Goal: Information Seeking & Learning: Learn about a topic

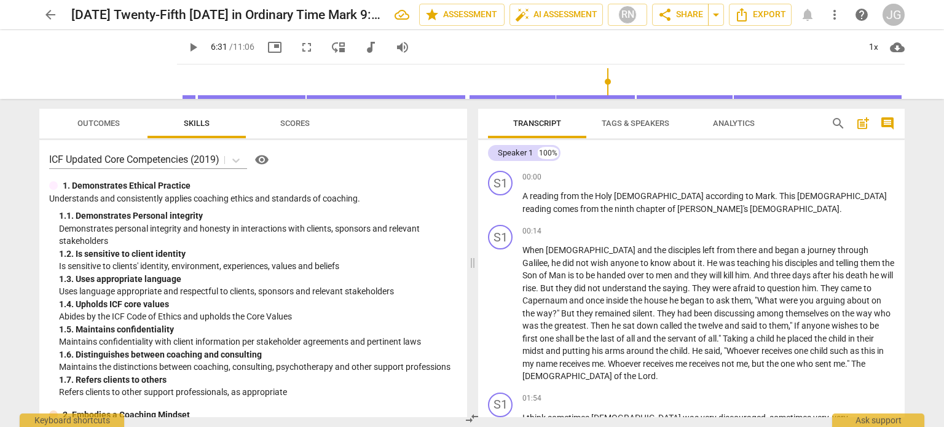
scroll to position [565, 0]
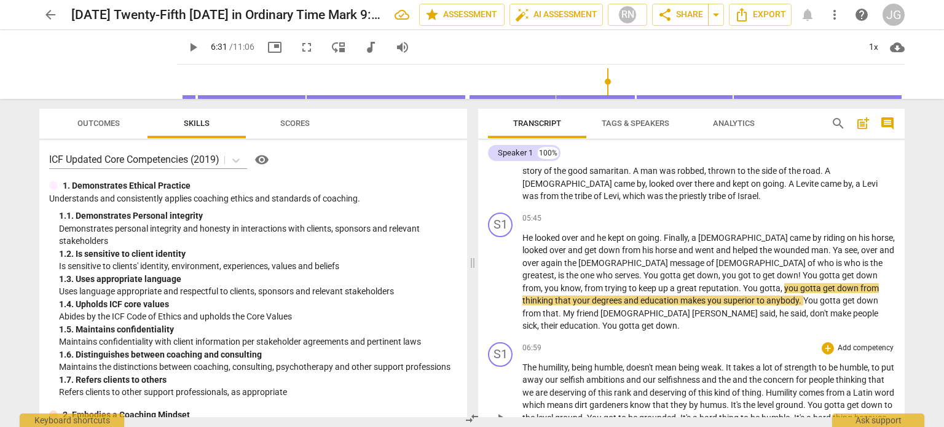
click at [531, 363] on span "The" at bounding box center [530, 368] width 16 height 10
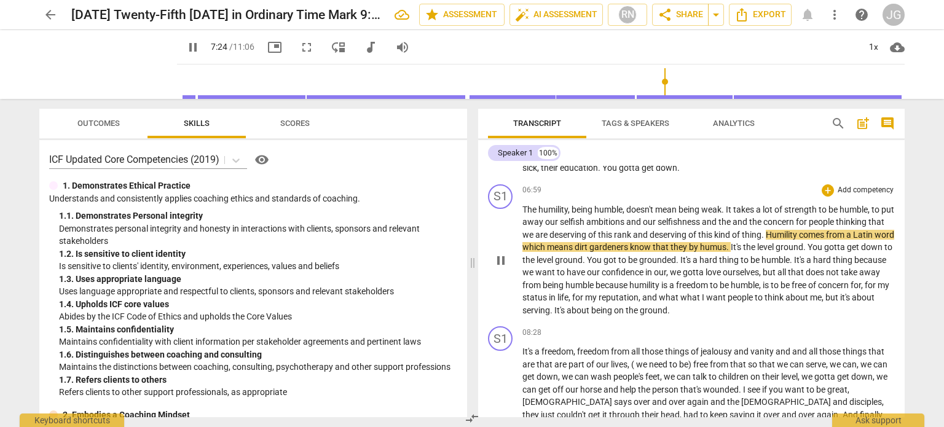
scroll to position [750, 0]
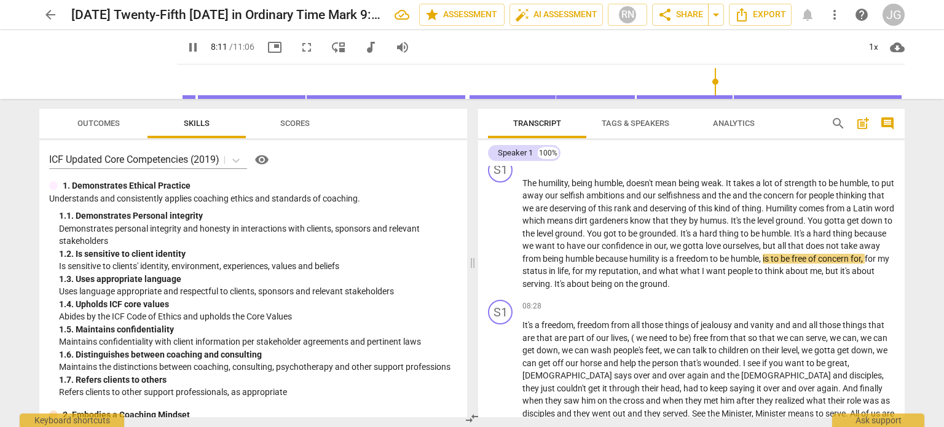
click at [186, 45] on span "pause" at bounding box center [193, 47] width 15 height 15
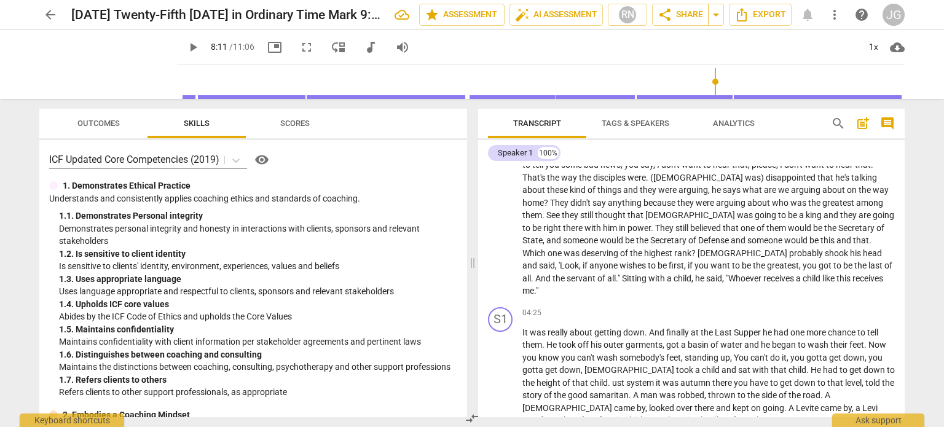
scroll to position [381, 0]
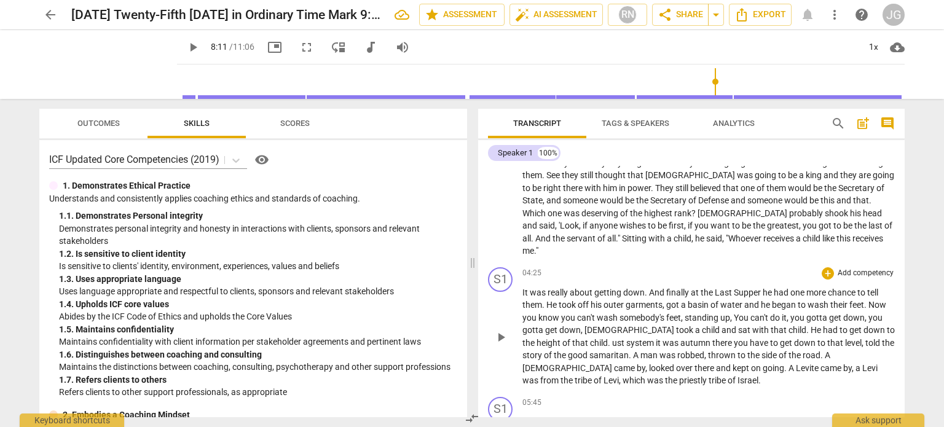
click at [590, 338] on span "child" at bounding box center [599, 343] width 18 height 10
click at [676, 325] on span "took" at bounding box center [685, 330] width 19 height 10
click at [612, 338] on span "ust" at bounding box center [619, 343] width 14 height 10
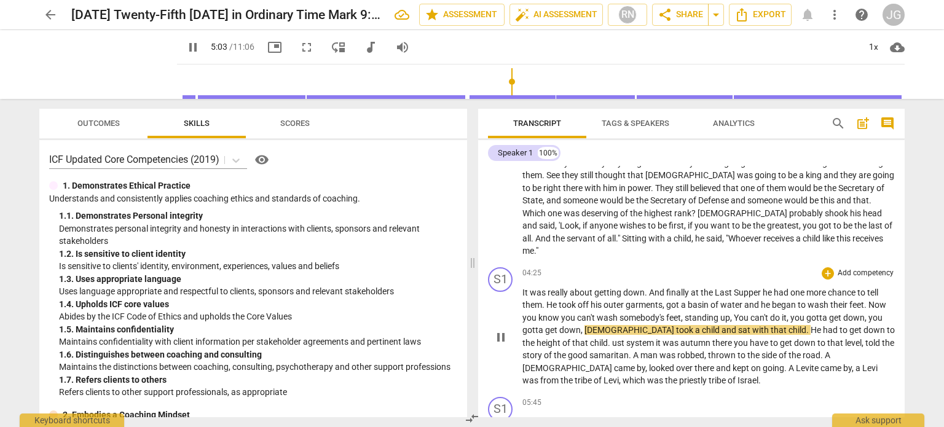
type input "304"
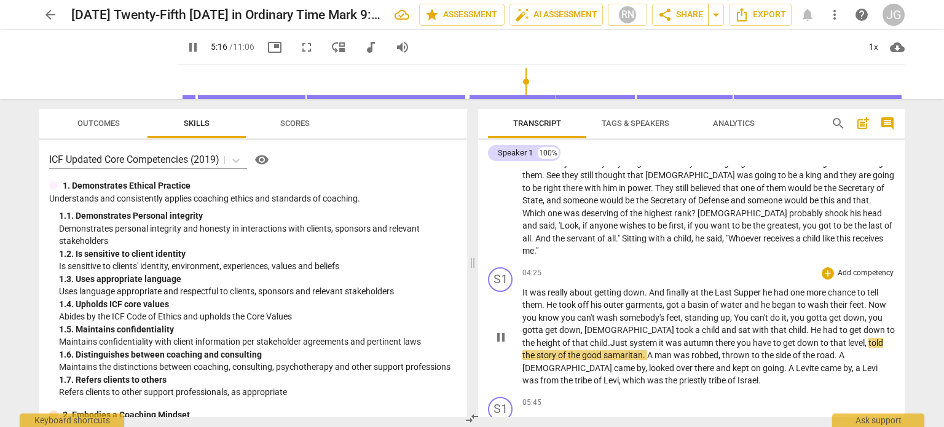
click at [659, 338] on span "it" at bounding box center [662, 343] width 7 height 10
click at [723, 338] on span "there" at bounding box center [734, 343] width 22 height 10
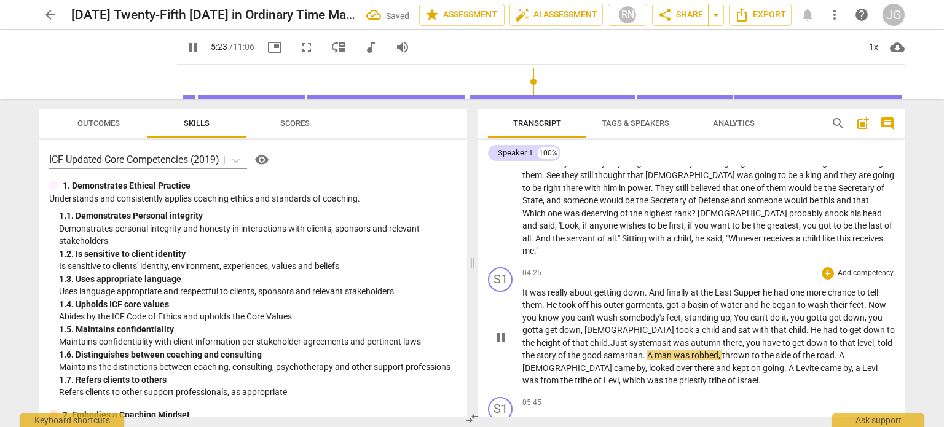
click at [874, 338] on span "," at bounding box center [876, 343] width 4 height 10
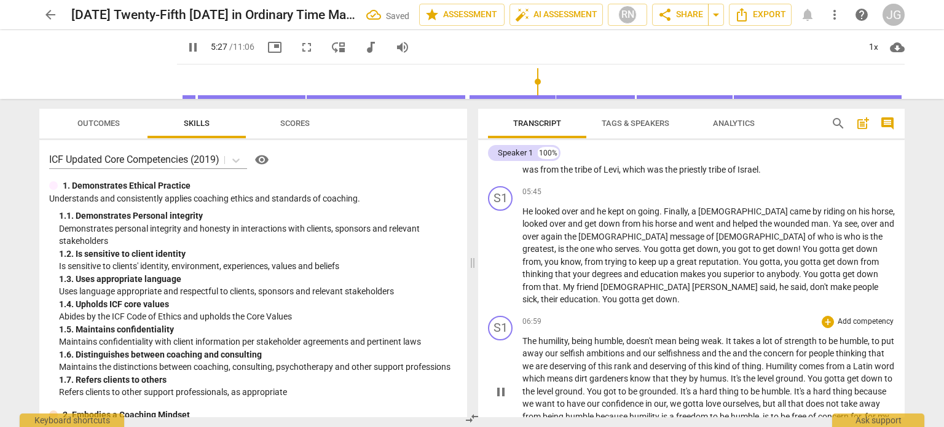
scroll to position [627, 0]
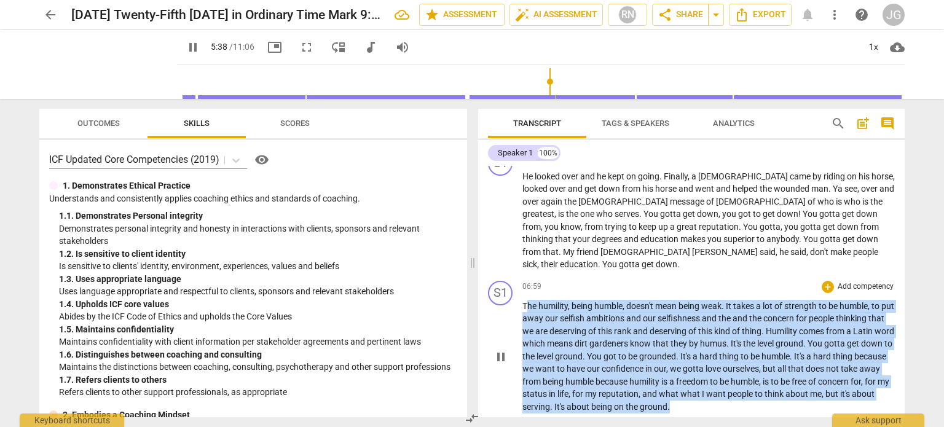
drag, startPoint x: 524, startPoint y: 282, endPoint x: 736, endPoint y: 380, distance: 233.4
click at [736, 380] on p "The humility , being humble , doesn't mean being weak . It takes a lot of stren…" at bounding box center [708, 357] width 372 height 114
copy p "he humility , being humble , doesn't mean being weak . It takes a lot of streng…"
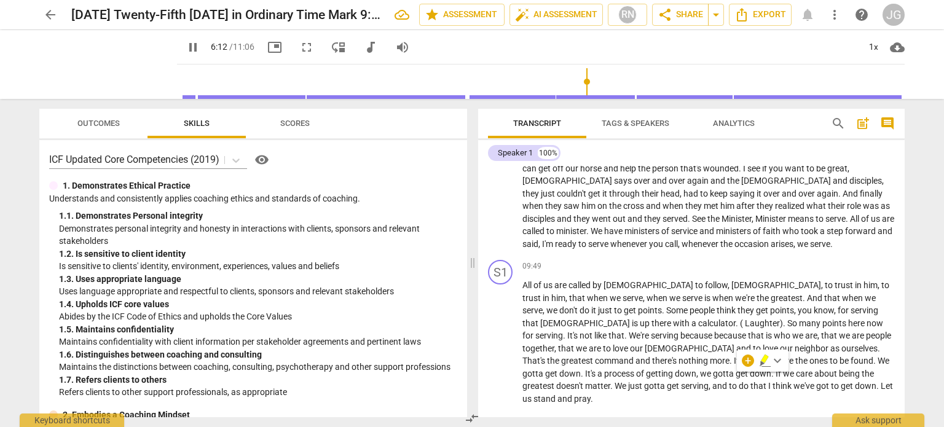
scroll to position [632, 0]
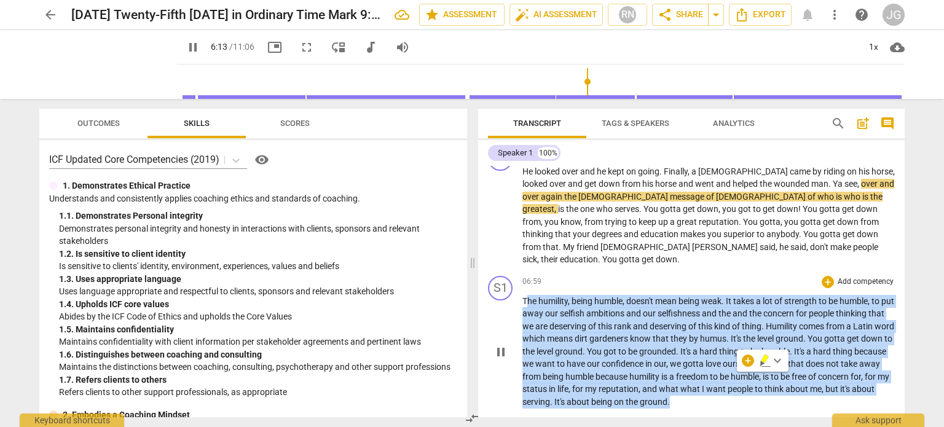
click at [585, 384] on span "for" at bounding box center [578, 389] width 13 height 10
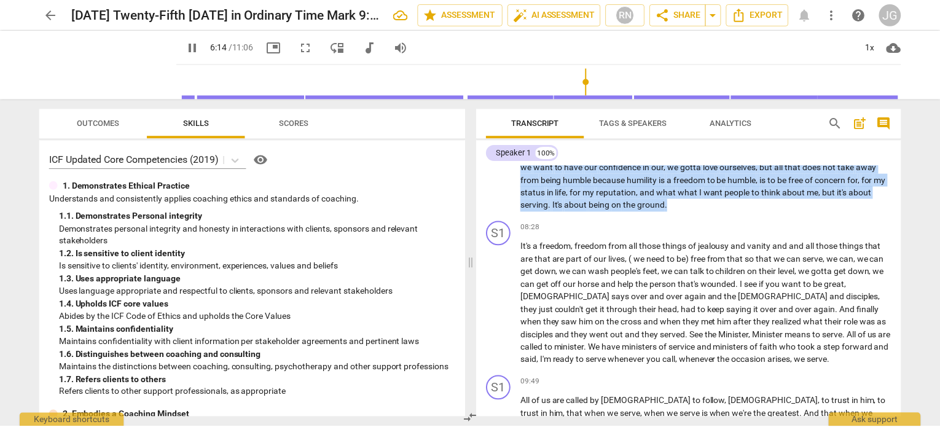
scroll to position [945, 0]
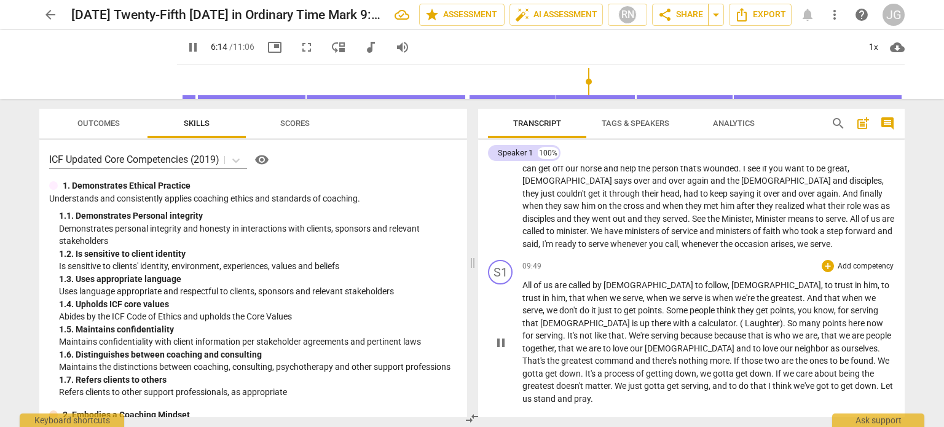
click at [851, 356] on span "found" at bounding box center [862, 361] width 23 height 10
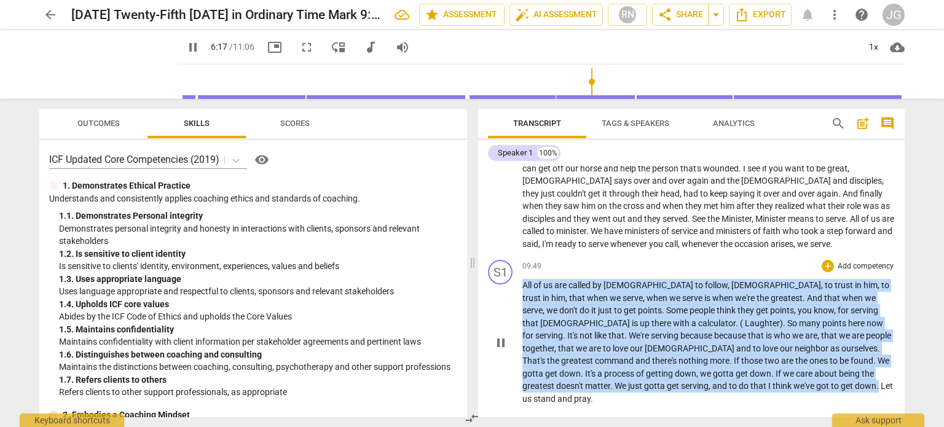
drag, startPoint x: 649, startPoint y: 363, endPoint x: 521, endPoint y: 260, distance: 164.0
click at [521, 260] on div "S1 play_arrow pause 09:49 + Add competency keyboard_arrow_right All of us are c…" at bounding box center [691, 332] width 427 height 155
copy p "All of us are called by [DEMOGRAPHIC_DATA] to follow , [PERSON_NAME] , to trust…"
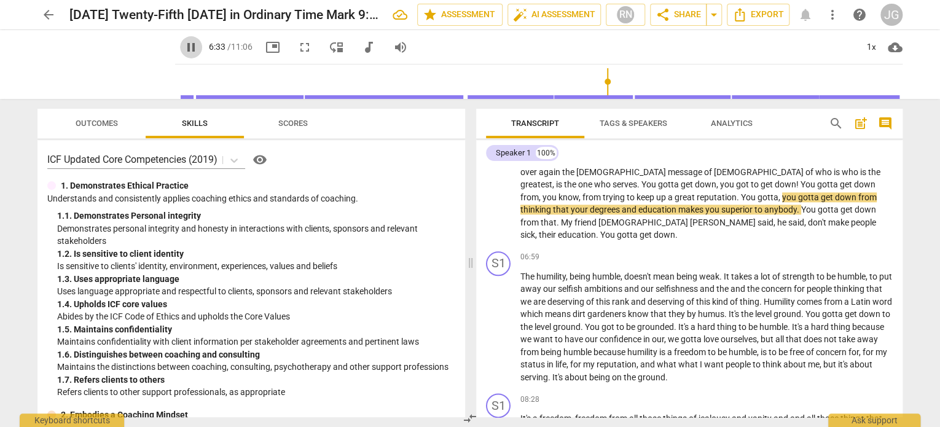
click at [184, 46] on span "pause" at bounding box center [191, 47] width 15 height 15
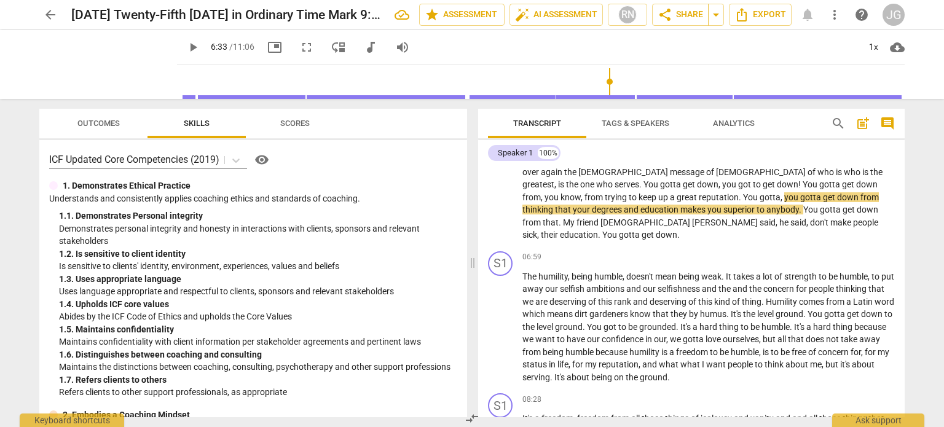
type input "394"
click at [51, 12] on span "arrow_back" at bounding box center [50, 14] width 15 height 15
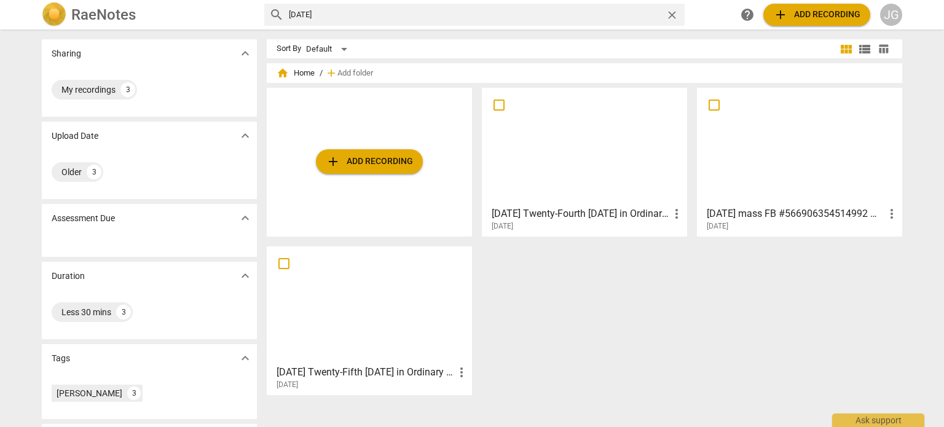
drag, startPoint x: 326, startPoint y: 12, endPoint x: 251, endPoint y: 12, distance: 75.0
click at [253, 12] on div "RaeNotes search [DATE] close help add Add recording JG" at bounding box center [472, 14] width 880 height 25
type input "[DATE]"
click at [546, 135] on div at bounding box center [584, 146] width 197 height 109
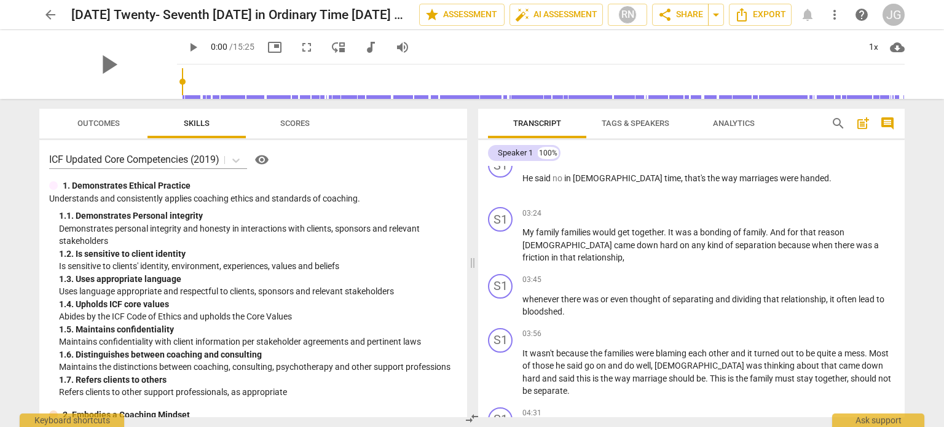
scroll to position [922, 0]
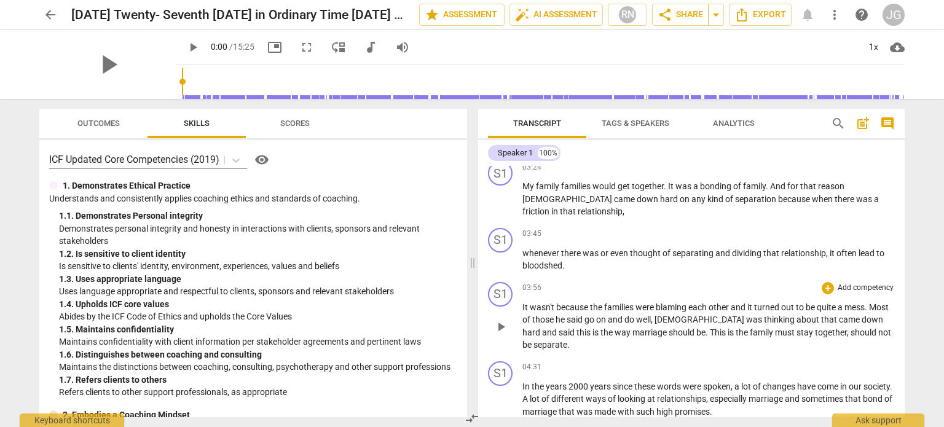
click at [551, 302] on span "wasn't" at bounding box center [543, 307] width 26 height 10
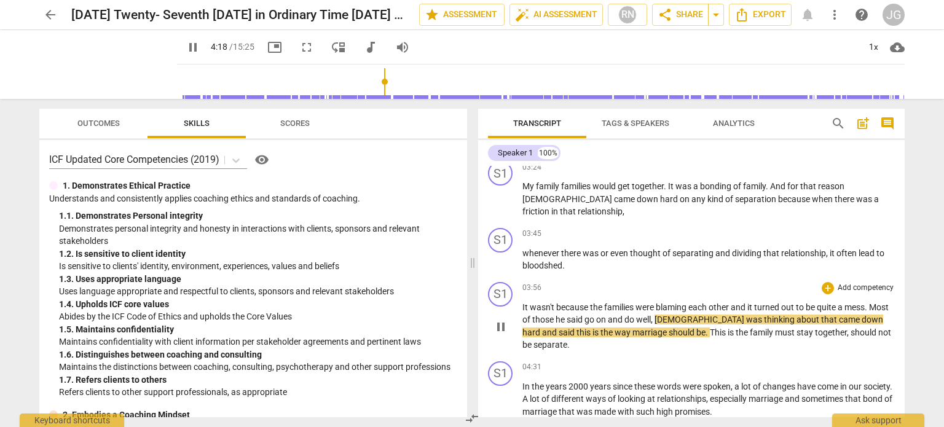
click at [821, 315] on span "that" at bounding box center [830, 320] width 18 height 10
type input "260"
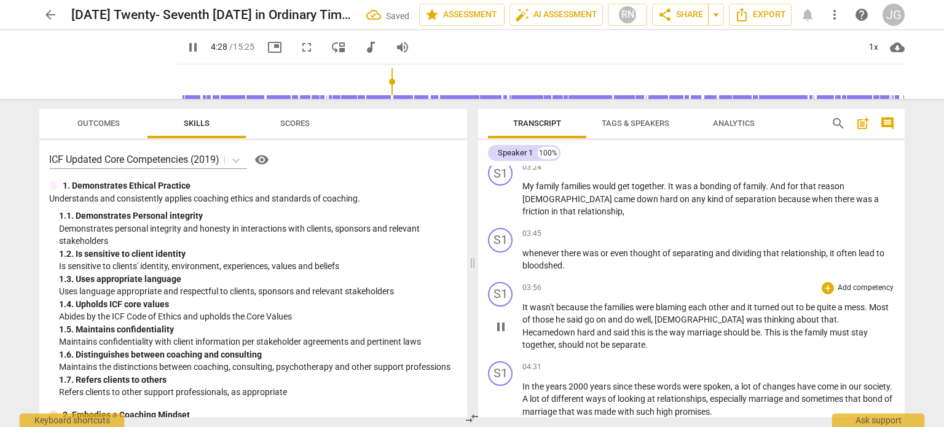
scroll to position [983, 0]
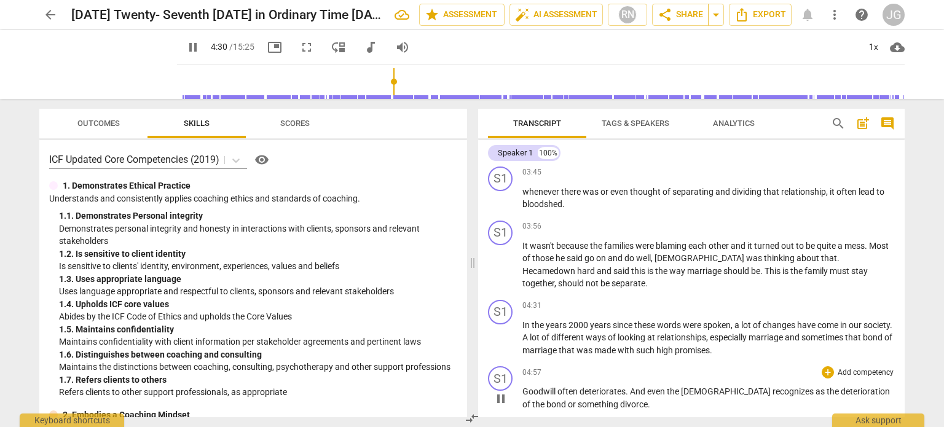
click at [523, 387] on span "Goodwill" at bounding box center [539, 392] width 35 height 10
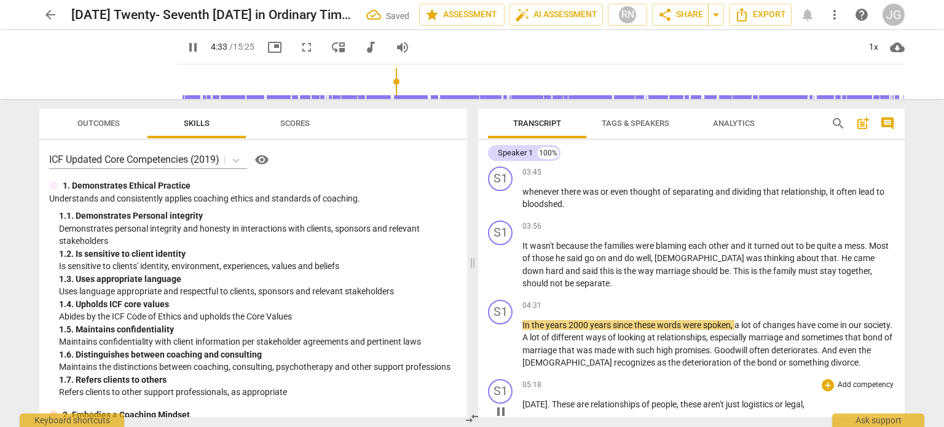
click at [523, 400] on span "[DATE]" at bounding box center [534, 405] width 25 height 10
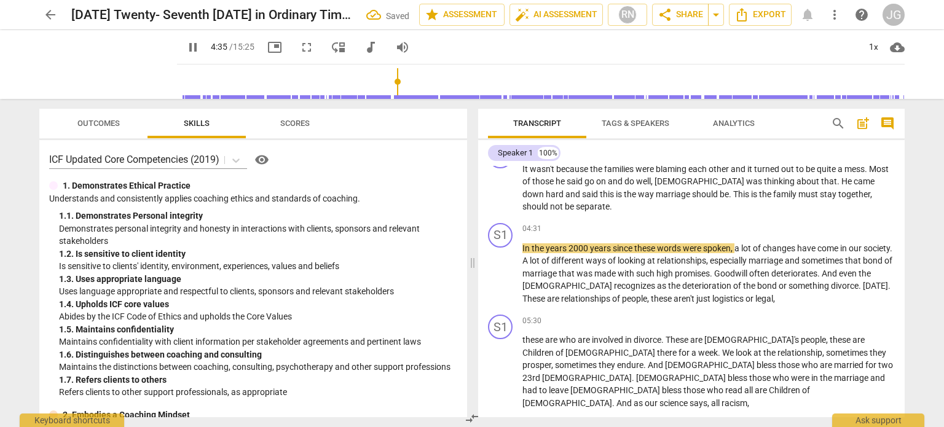
scroll to position [1106, 0]
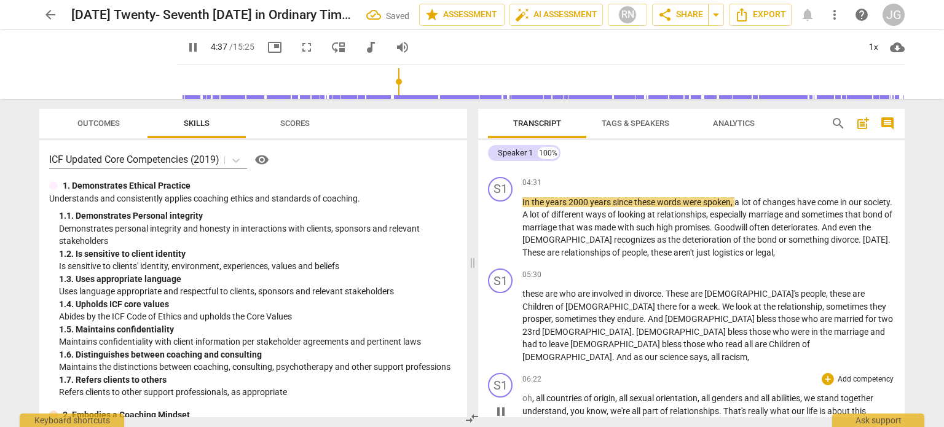
click at [522, 393] on span "oh" at bounding box center [527, 398] width 10 height 10
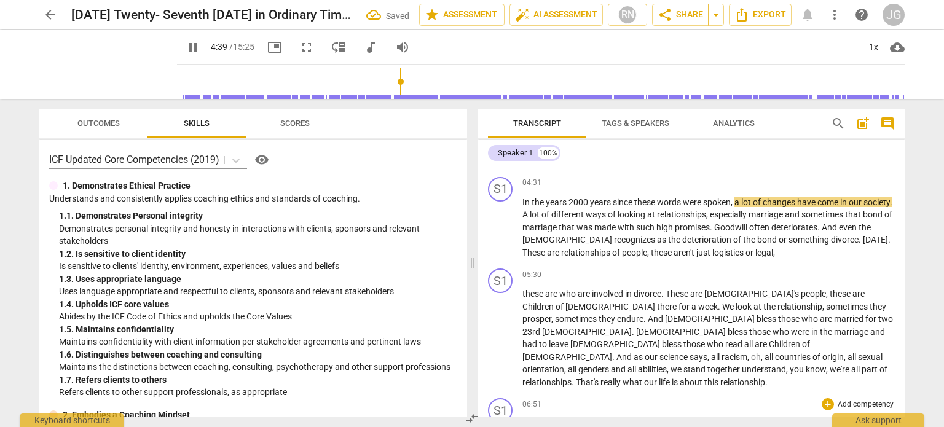
click at [524, 419] on span "You" at bounding box center [530, 424] width 17 height 10
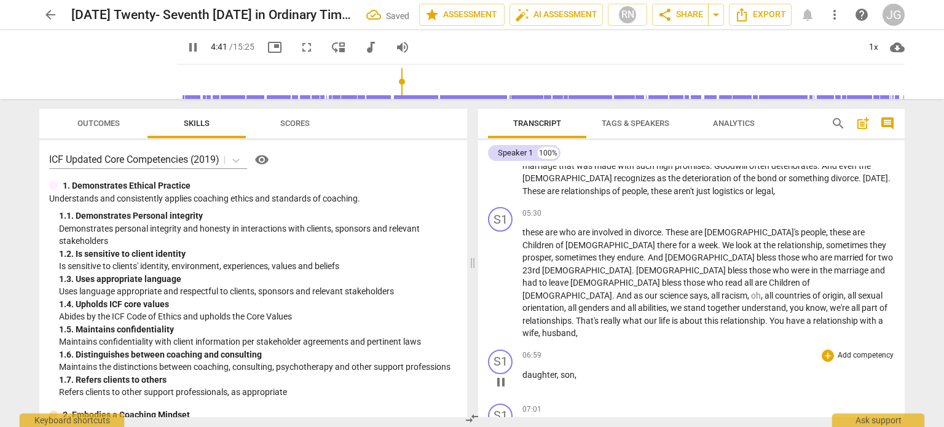
click at [522, 370] on span "daughter" at bounding box center [539, 375] width 34 height 10
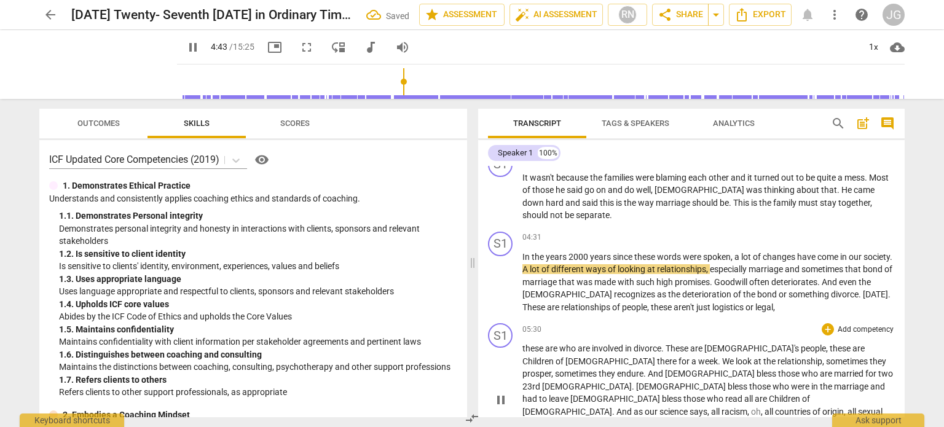
scroll to position [1052, 0]
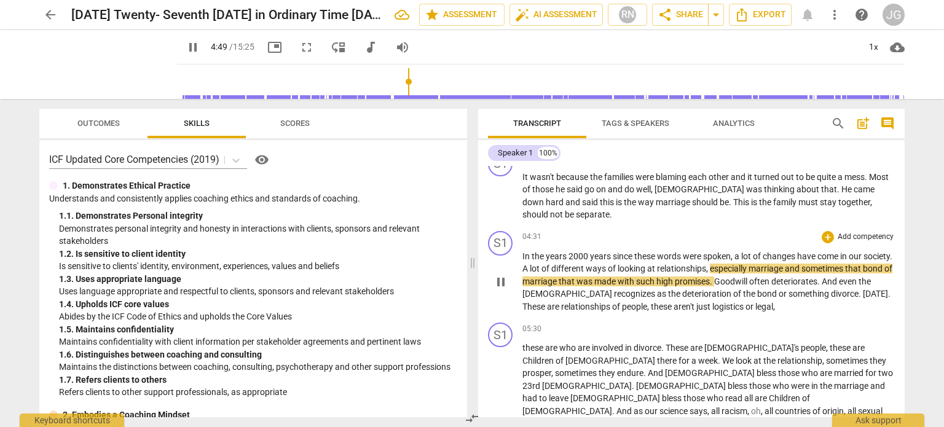
click at [785, 264] on span "marriage" at bounding box center [767, 269] width 36 height 10
type input "291"
click at [714, 277] on span "." at bounding box center [712, 282] width 4 height 10
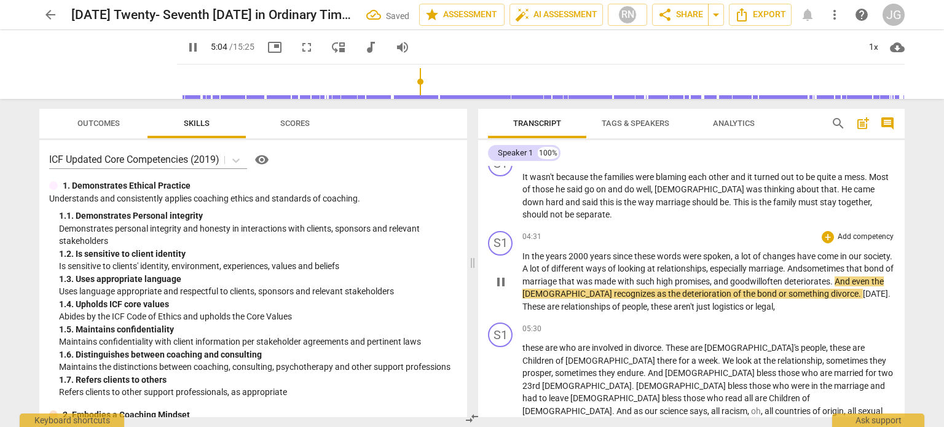
drag, startPoint x: 578, startPoint y: 253, endPoint x: 577, endPoint y: 242, distance: 10.5
click at [578, 289] on span "[DEMOGRAPHIC_DATA]" at bounding box center [568, 294] width 92 height 10
click at [781, 289] on span "something" at bounding box center [760, 294] width 42 height 10
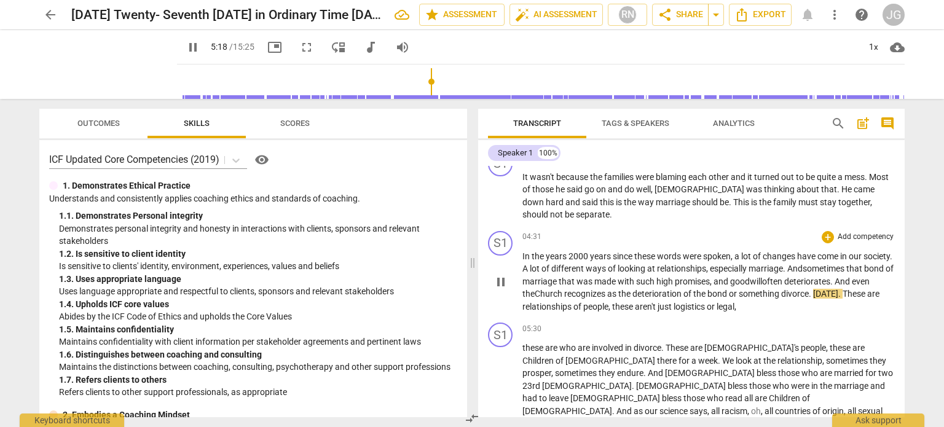
click at [618, 289] on span "as" at bounding box center [612, 294] width 11 height 10
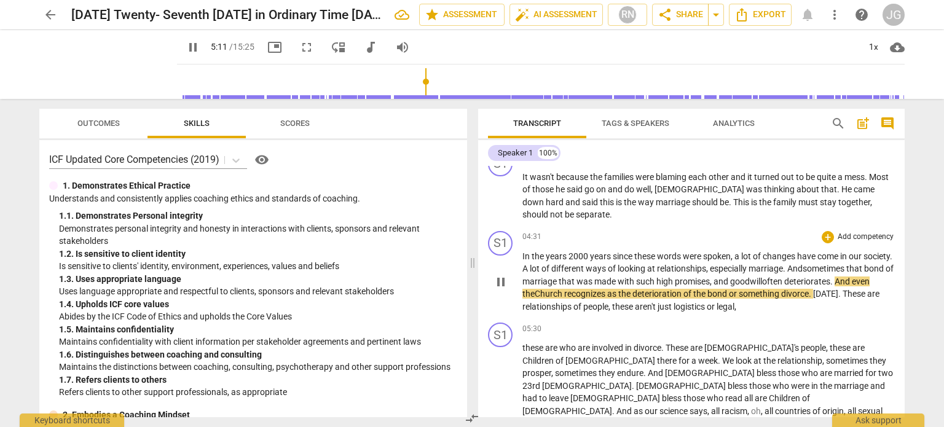
click at [729, 289] on span "bond" at bounding box center [718, 294] width 22 height 10
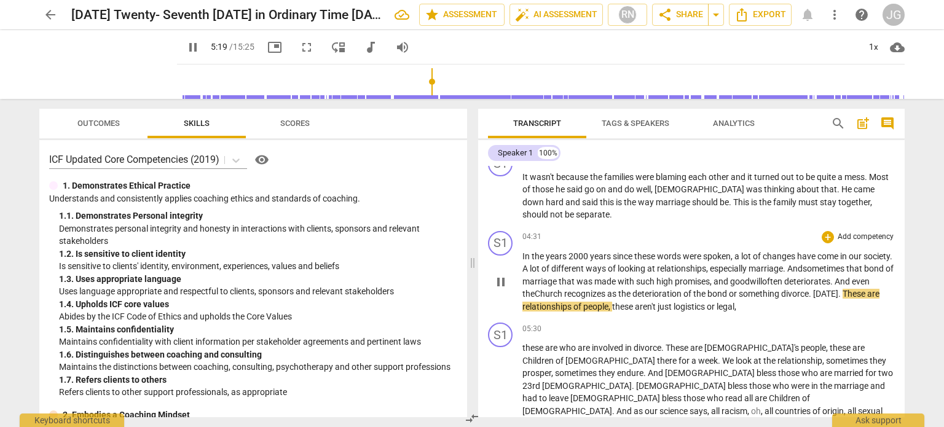
click at [762, 277] on span "goodwill" at bounding box center [746, 282] width 32 height 10
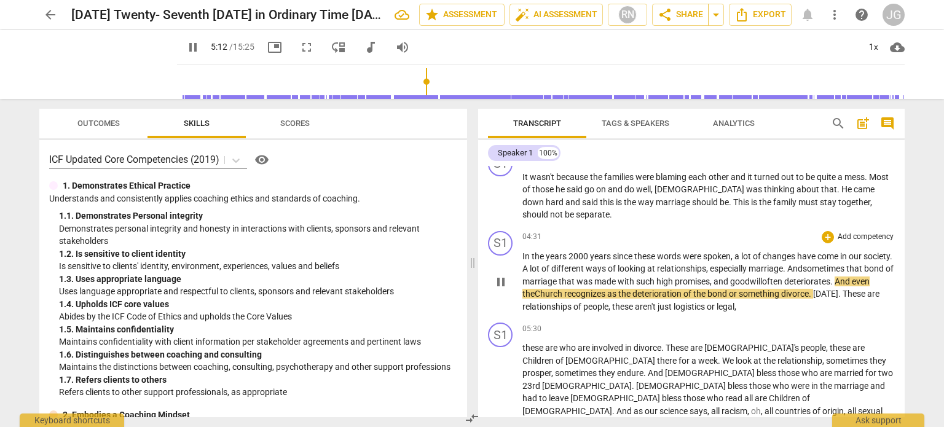
click at [607, 289] on span "recognizes" at bounding box center [585, 294] width 43 height 10
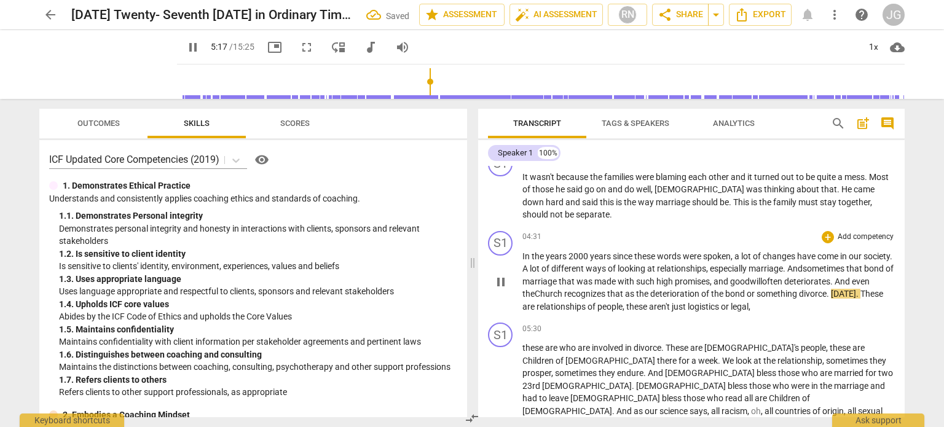
click at [757, 289] on span "or" at bounding box center [752, 294] width 10 height 10
click at [808, 289] on span "something" at bounding box center [786, 294] width 42 height 10
click at [836, 289] on span "mething" at bounding box center [819, 294] width 33 height 10
click at [878, 253] on p "In the years 2000 years since these words were spoken , a lot of changes have c…" at bounding box center [708, 281] width 372 height 63
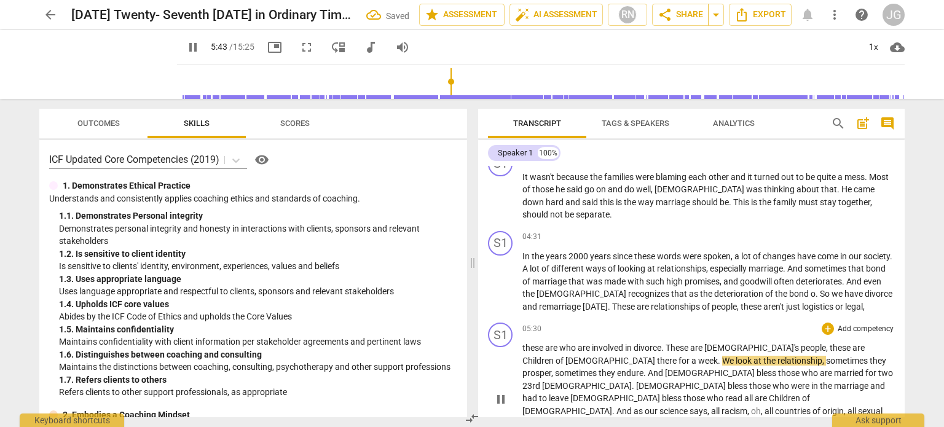
click at [556, 356] on span "Children" at bounding box center [538, 361] width 33 height 10
type input "344"
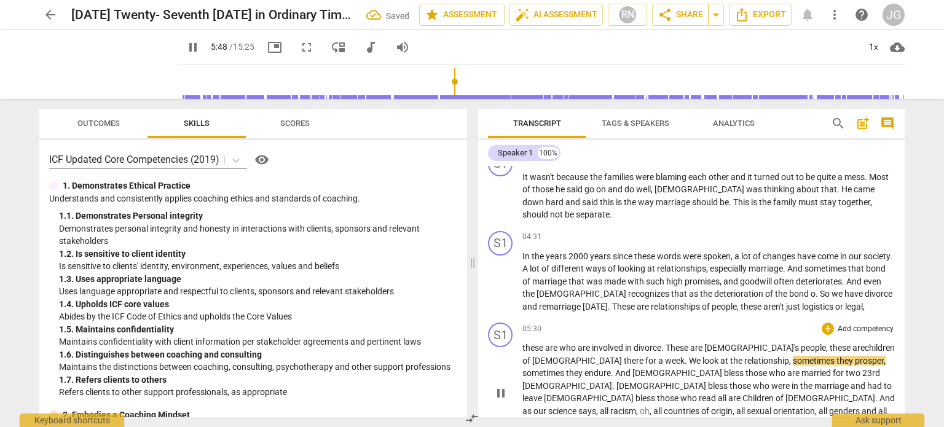
click at [658, 356] on span "for" at bounding box center [651, 361] width 13 height 10
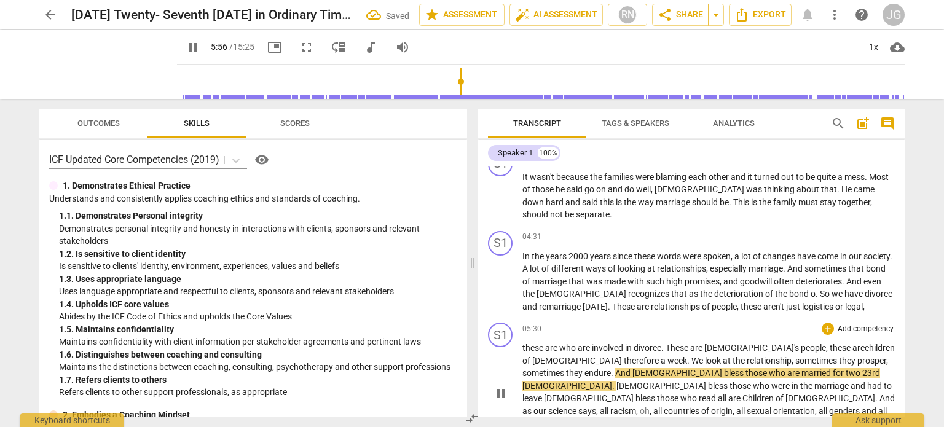
click at [691, 356] on span "We" at bounding box center [698, 361] width 14 height 10
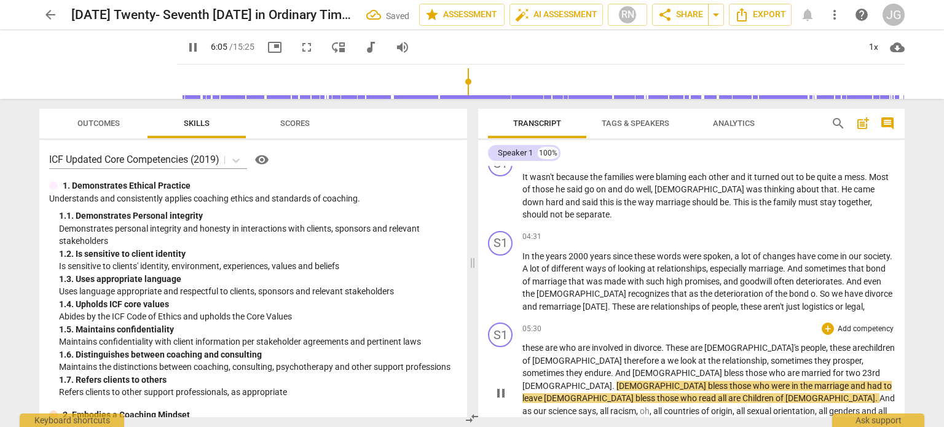
click at [846, 368] on span "two" at bounding box center [854, 373] width 17 height 10
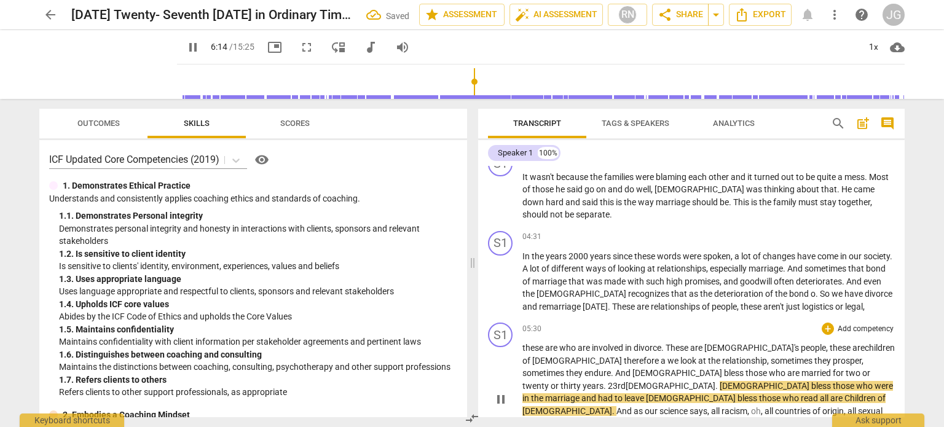
click at [787, 368] on span "are" at bounding box center [794, 373] width 14 height 10
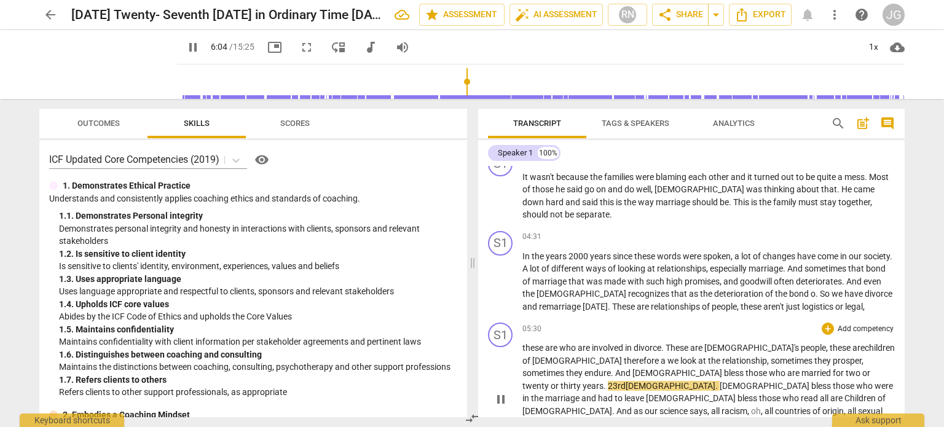
click at [750, 368] on span "two or twenty or thirty years." at bounding box center [696, 379] width 348 height 23
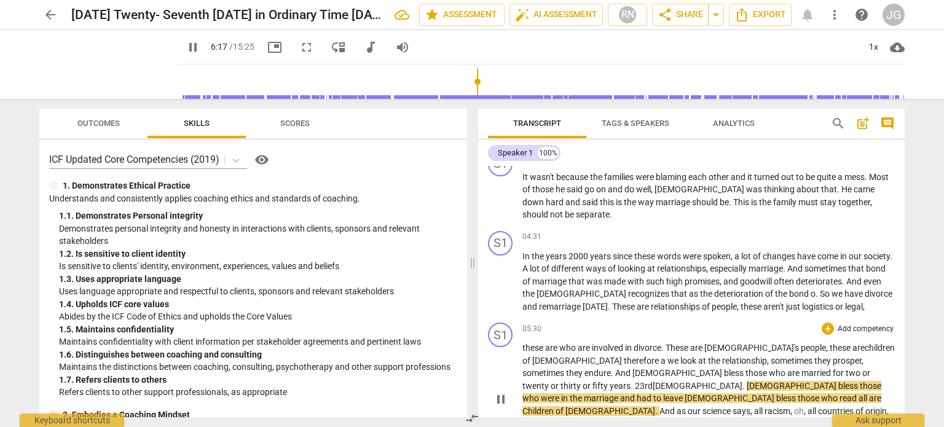
click at [653, 381] on span "23rd" at bounding box center [644, 386] width 18 height 10
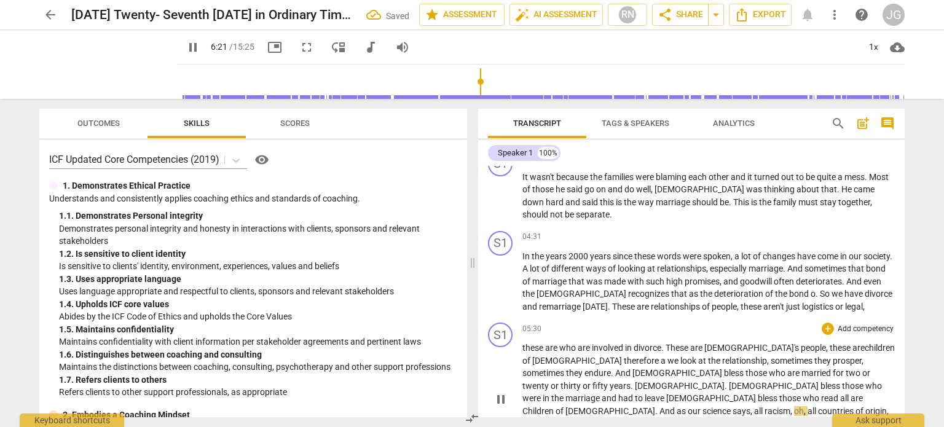
click at [556, 406] on span "Children" at bounding box center [538, 411] width 33 height 10
click at [644, 406] on span "And" at bounding box center [634, 411] width 17 height 10
click at [699, 406] on span "says" at bounding box center [708, 411] width 18 height 10
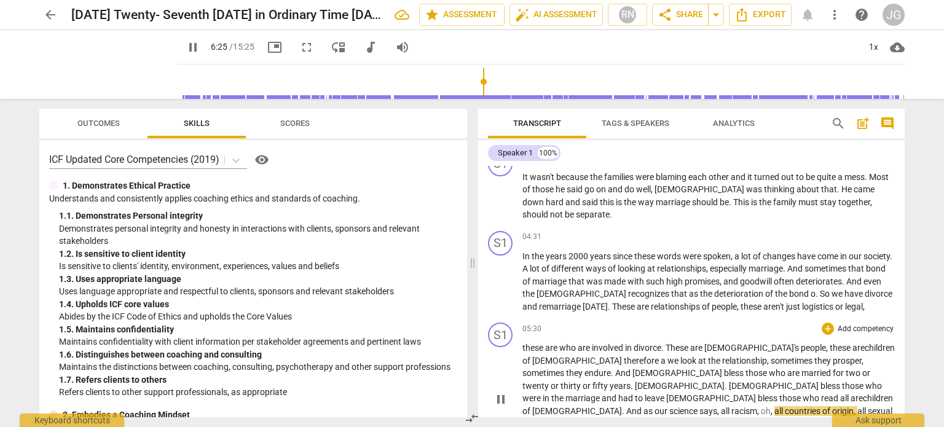
click at [699, 406] on span "says" at bounding box center [708, 411] width 18 height 10
click at [757, 406] on span "," at bounding box center [759, 411] width 4 height 10
click at [825, 406] on span "all" at bounding box center [830, 411] width 10 height 10
click at [669, 406] on span "science" at bounding box center [684, 411] width 30 height 10
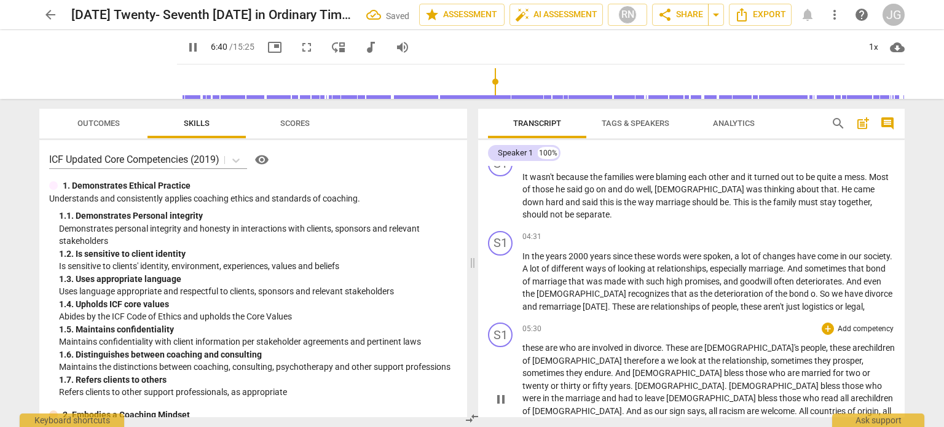
click at [709, 406] on span "all" at bounding box center [714, 411] width 10 height 10
click at [805, 406] on span "ll" at bounding box center [808, 411] width 6 height 10
click at [815, 419] on span "together" at bounding box center [831, 424] width 33 height 10
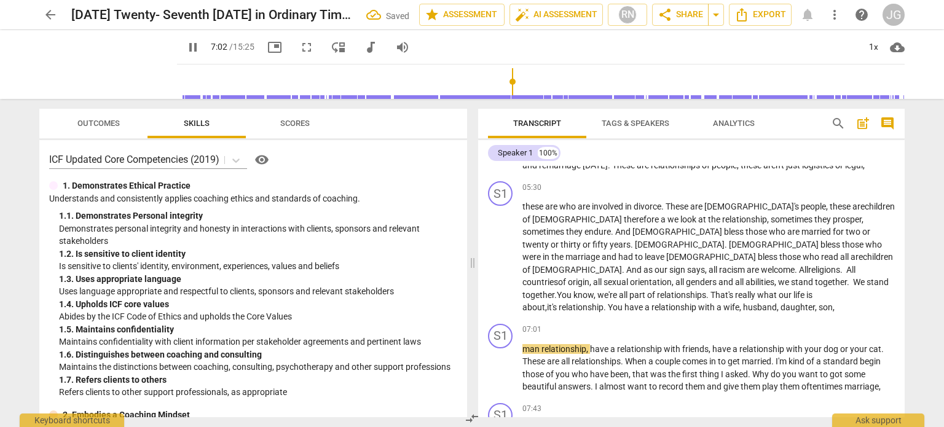
scroll to position [1193, 0]
click at [186, 44] on span "pause" at bounding box center [193, 47] width 15 height 15
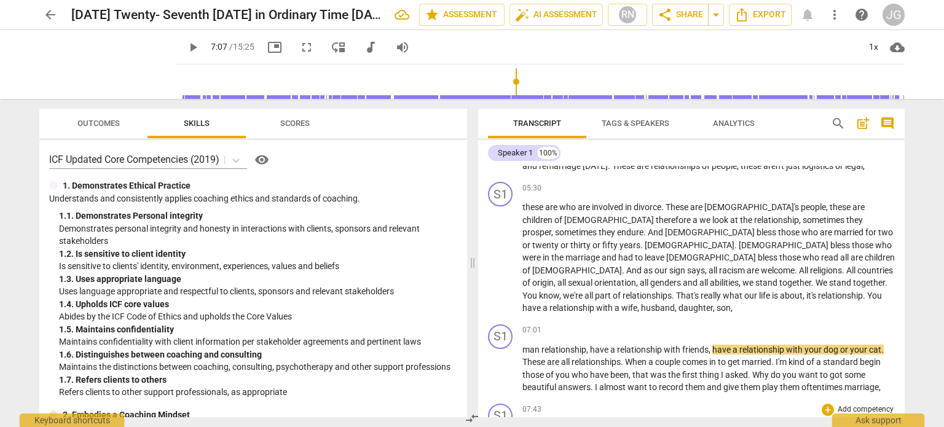
click at [522, 424] on span "especially" at bounding box center [541, 429] width 39 height 10
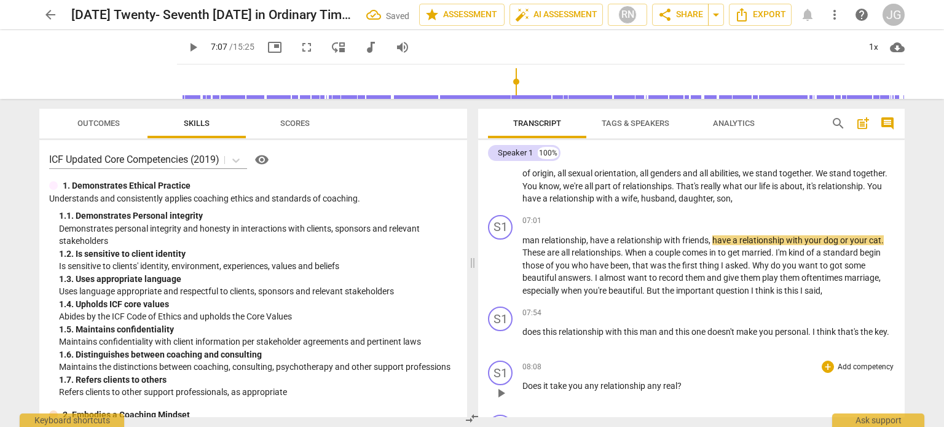
scroll to position [1316, 0]
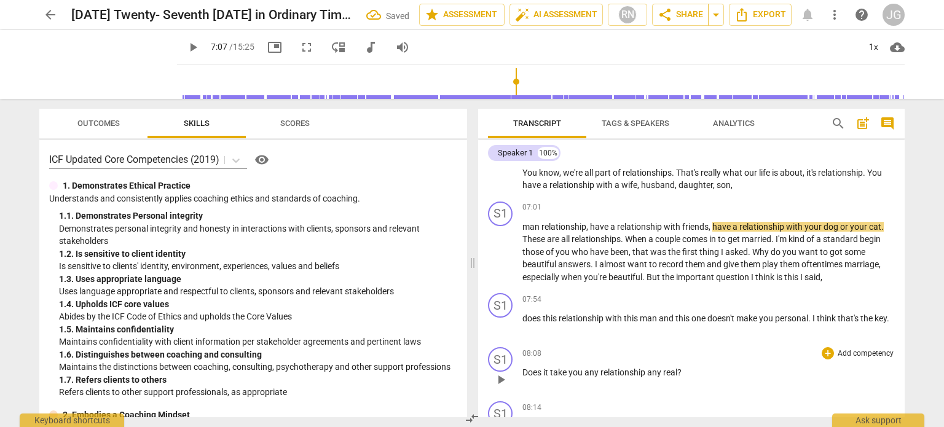
click at [522, 368] on span "Does" at bounding box center [532, 373] width 21 height 10
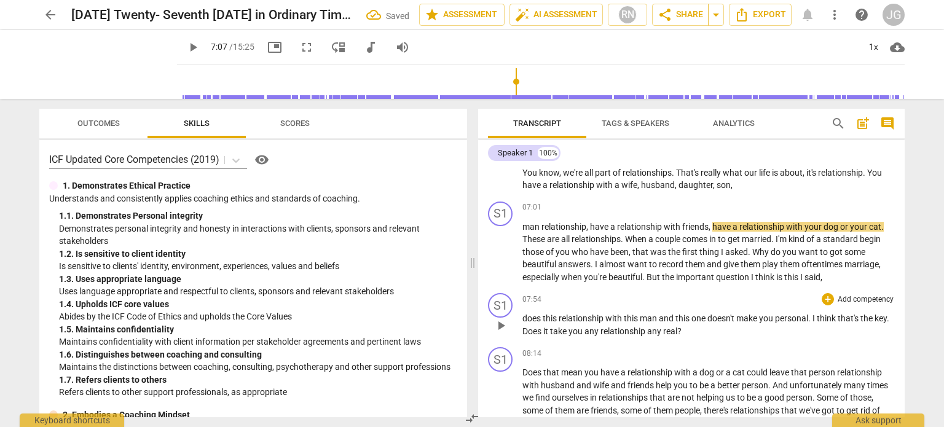
click at [522, 313] on span "does" at bounding box center [532, 318] width 20 height 10
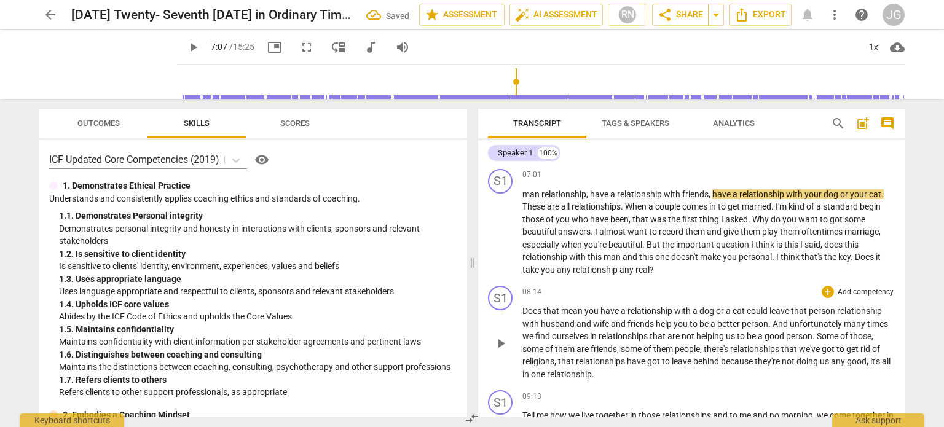
scroll to position [1410, 0]
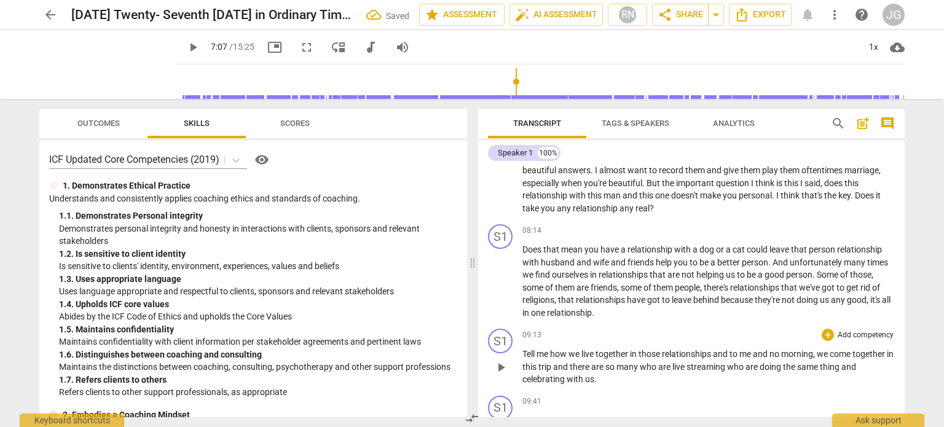
click at [523, 349] on span "Tell" at bounding box center [529, 354] width 14 height 10
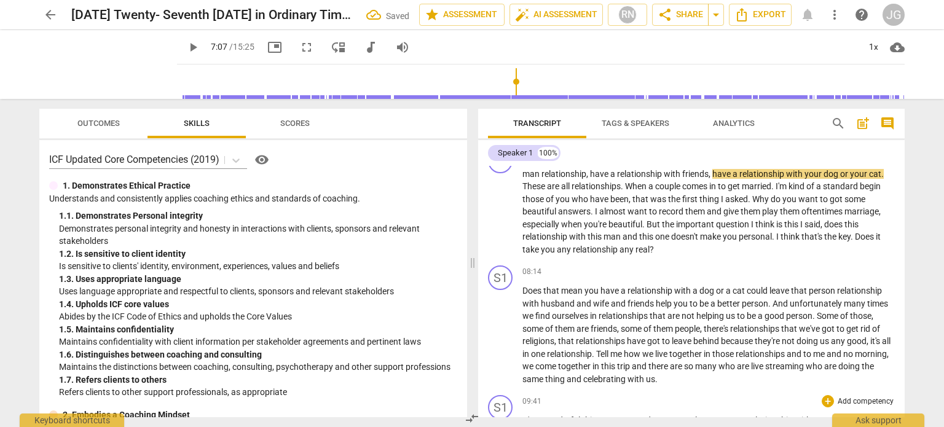
click at [522, 415] on span "It's" at bounding box center [528, 420] width 12 height 10
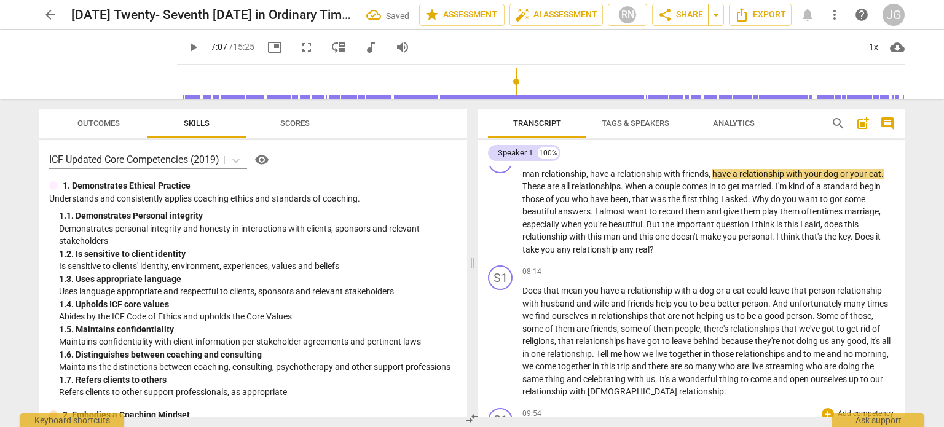
scroll to position [1430, 0]
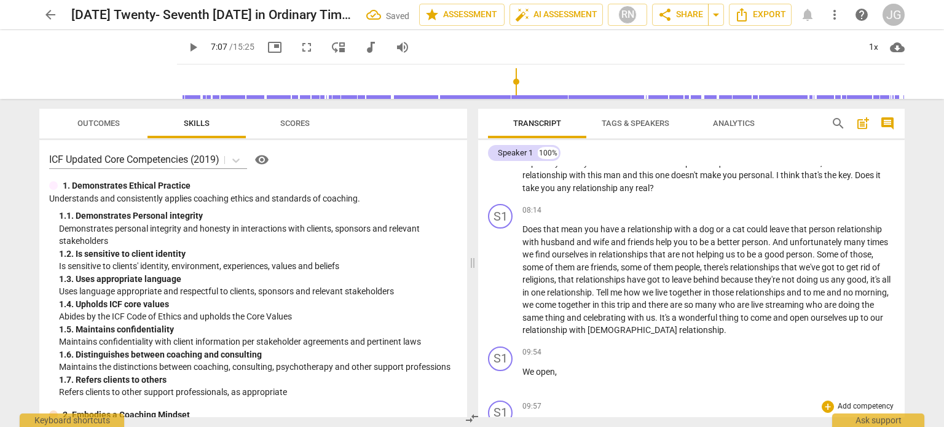
click at [522, 421] on span "it" at bounding box center [525, 426] width 7 height 10
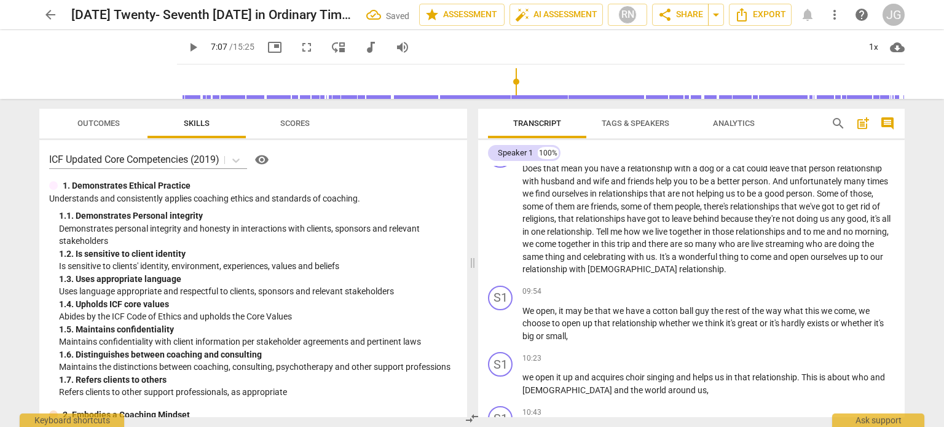
scroll to position [1492, 0]
click at [521, 376] on div "play_arrow pause" at bounding box center [506, 384] width 31 height 16
click at [524, 372] on span "we" at bounding box center [528, 377] width 13 height 10
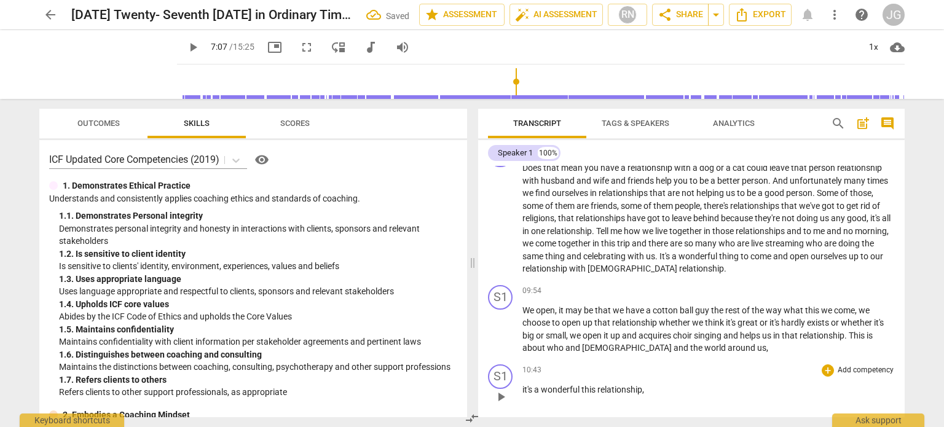
click at [522, 385] on span "it's" at bounding box center [528, 390] width 12 height 10
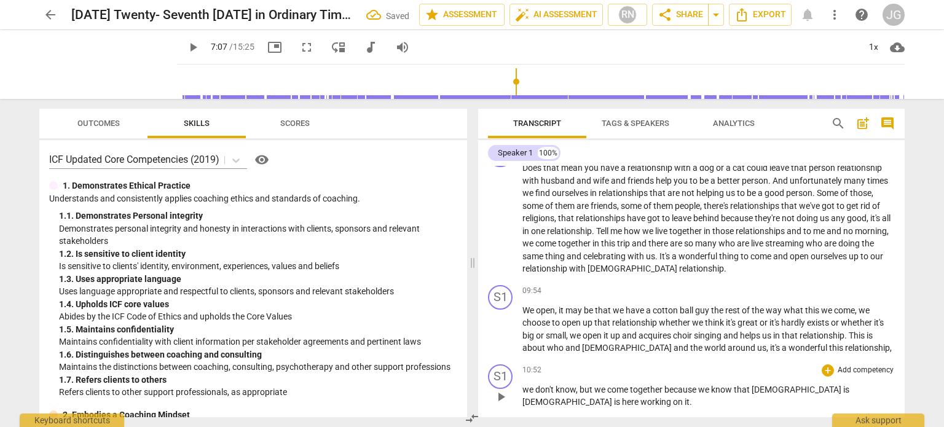
click at [522, 385] on span "we" at bounding box center [528, 390] width 13 height 10
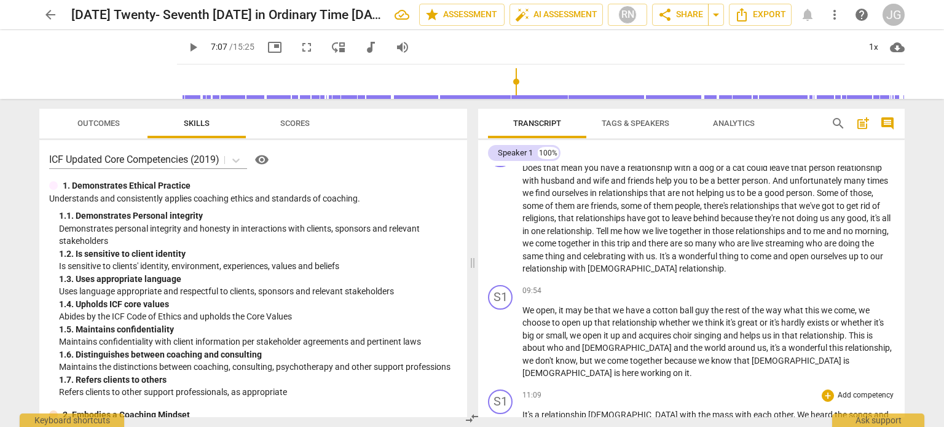
click at [522, 410] on span "It's" at bounding box center [528, 415] width 12 height 10
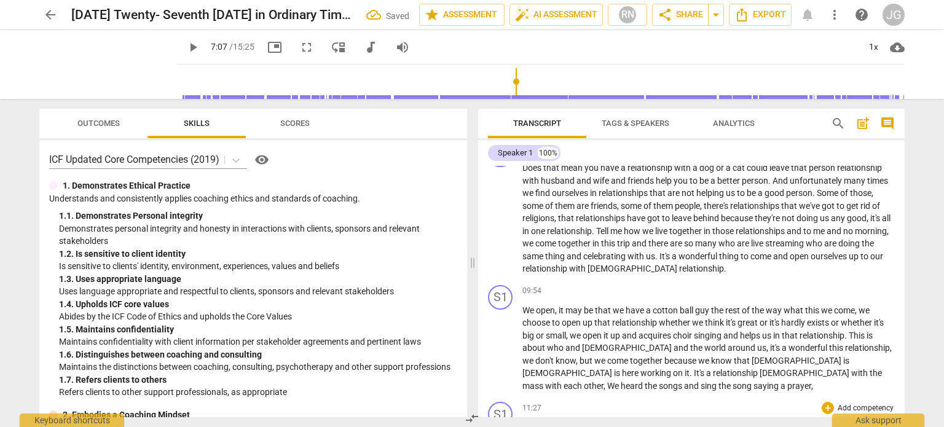
click at [522, 422] on span "we're" at bounding box center [533, 427] width 22 height 10
click at [523, 422] on span "we're" at bounding box center [533, 427] width 22 height 10
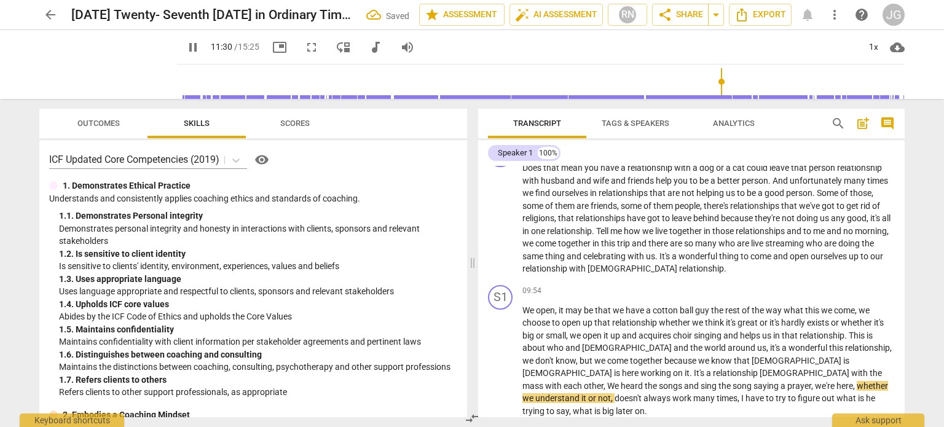
click at [98, 66] on span "pause" at bounding box center [108, 65] width 32 height 32
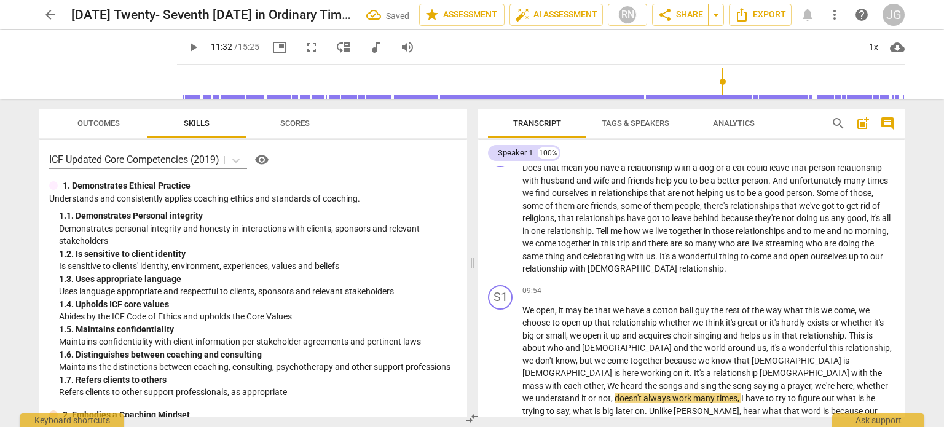
type input "692"
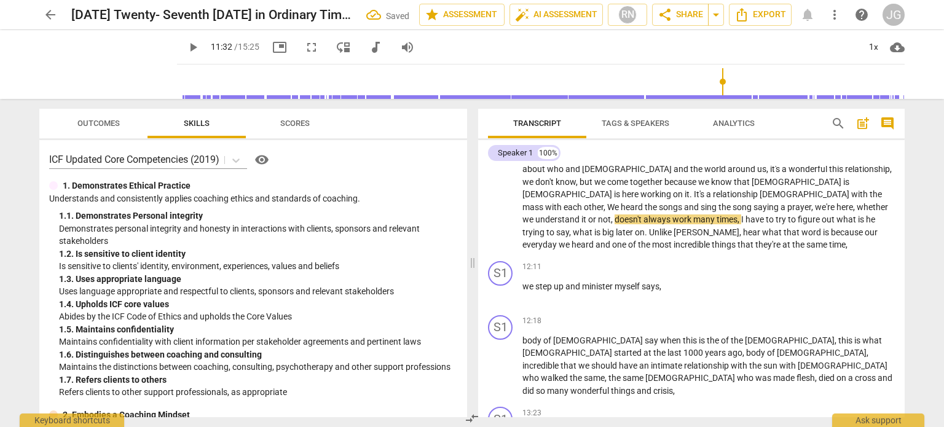
scroll to position [1676, 0]
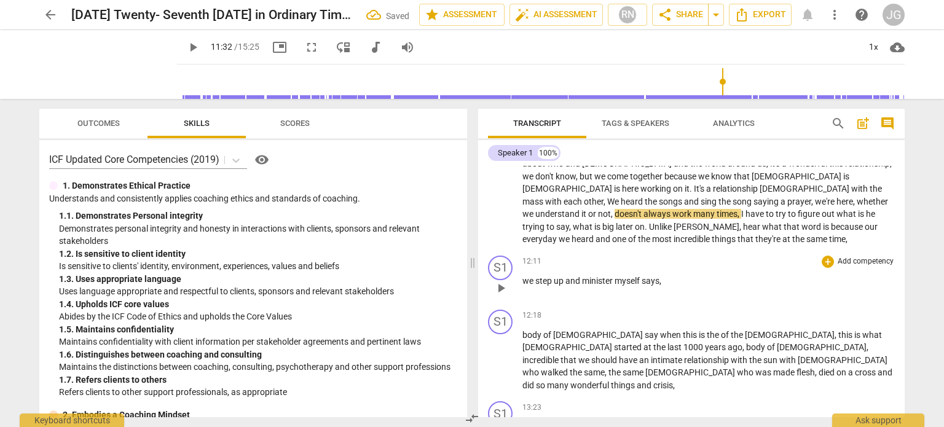
click at [522, 276] on span "we" at bounding box center [528, 281] width 13 height 10
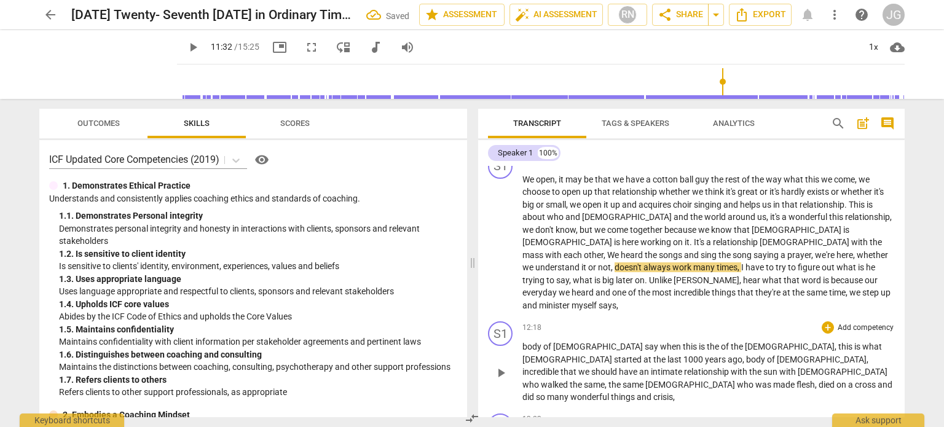
click at [522, 342] on span "body" at bounding box center [532, 347] width 21 height 10
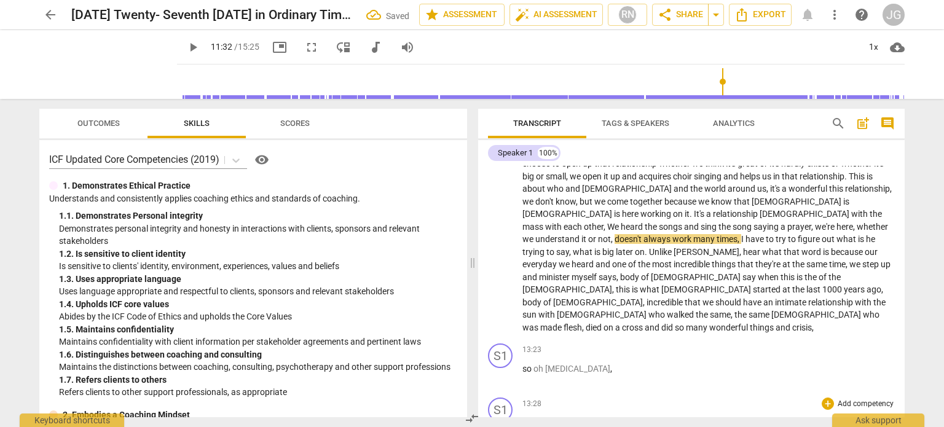
scroll to position [1765, 0]
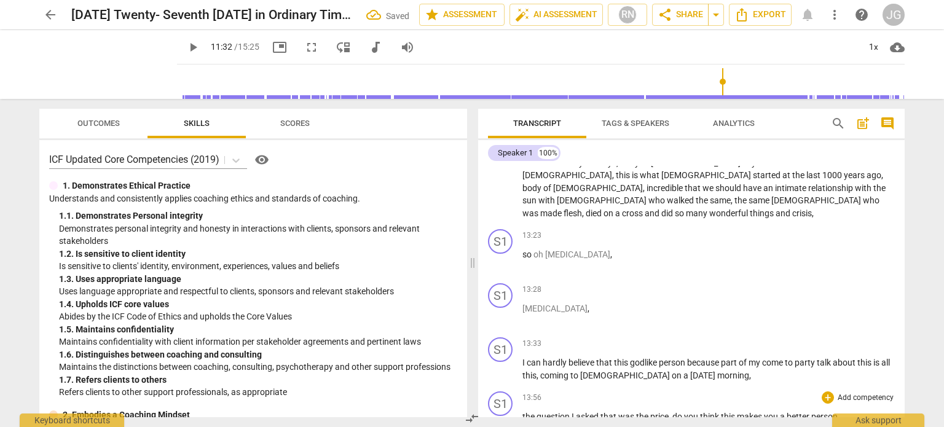
click at [523, 412] on span "the" at bounding box center [529, 417] width 14 height 10
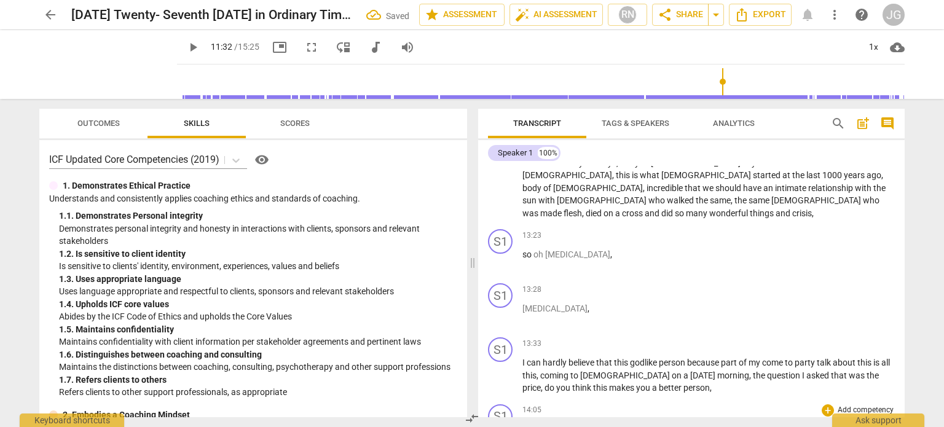
click at [523, 425] on span "I" at bounding box center [524, 430] width 4 height 10
click at [522, 425] on span "I" at bounding box center [524, 430] width 4 height 10
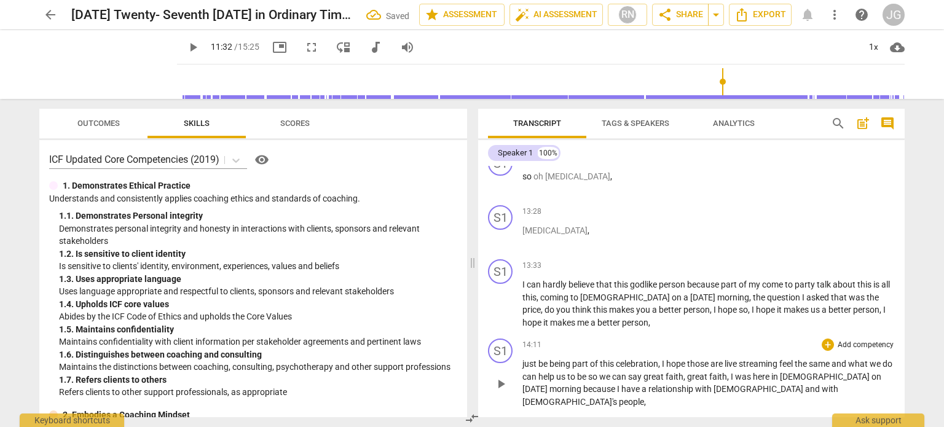
scroll to position [2011, 0]
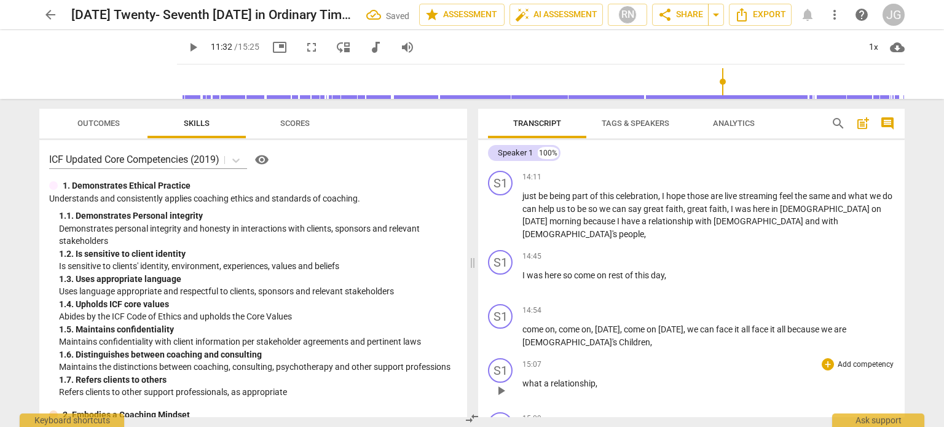
click at [523, 379] on span "what" at bounding box center [533, 384] width 22 height 10
click at [522, 379] on span "what" at bounding box center [533, 384] width 22 height 10
click at [524, 379] on span "so" at bounding box center [527, 384] width 11 height 10
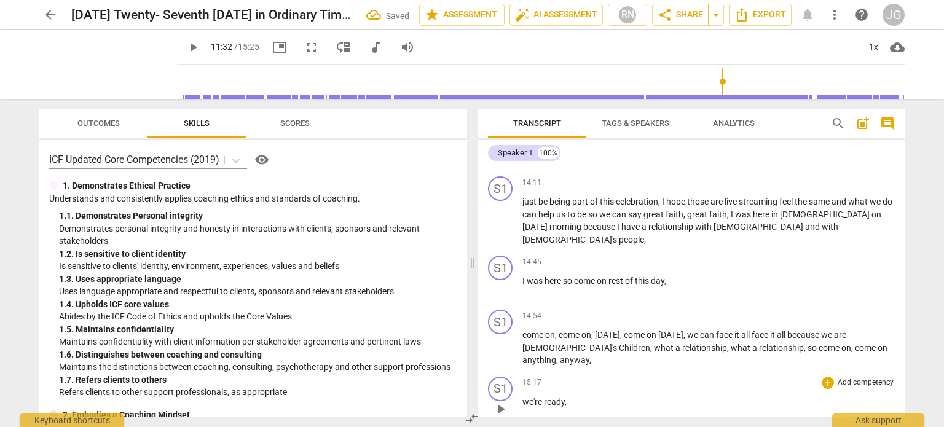
click at [522, 397] on span "we're" at bounding box center [533, 402] width 22 height 10
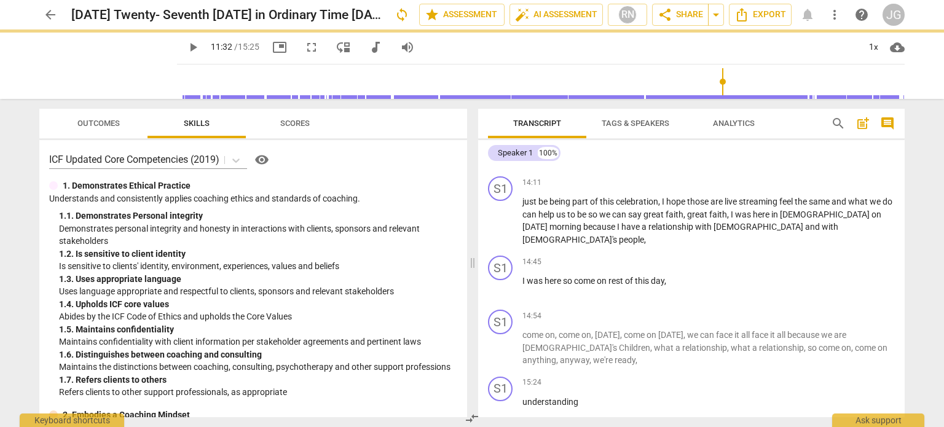
scroll to position [1964, 0]
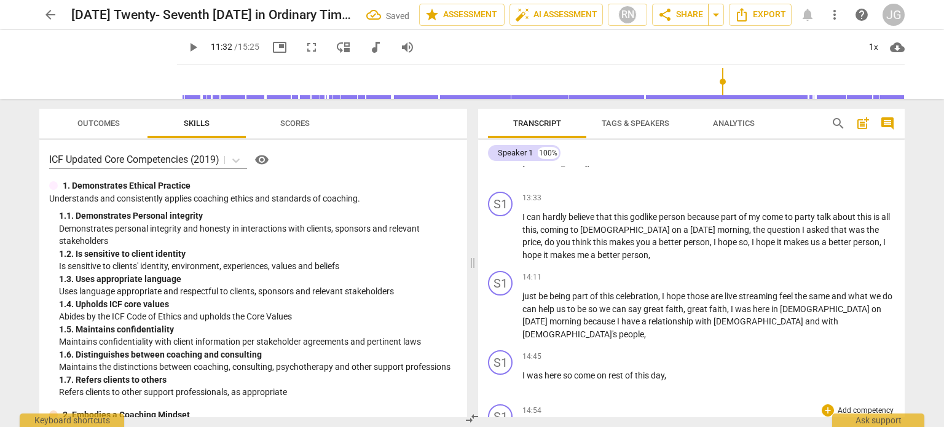
drag, startPoint x: 626, startPoint y: 360, endPoint x: 575, endPoint y: 363, distance: 51.1
click at [522, 371] on span "I" at bounding box center [524, 376] width 4 height 10
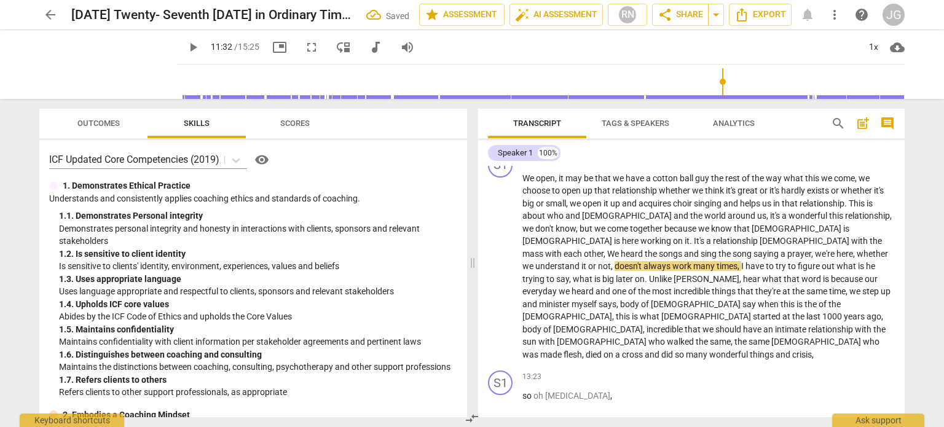
scroll to position [1747, 0]
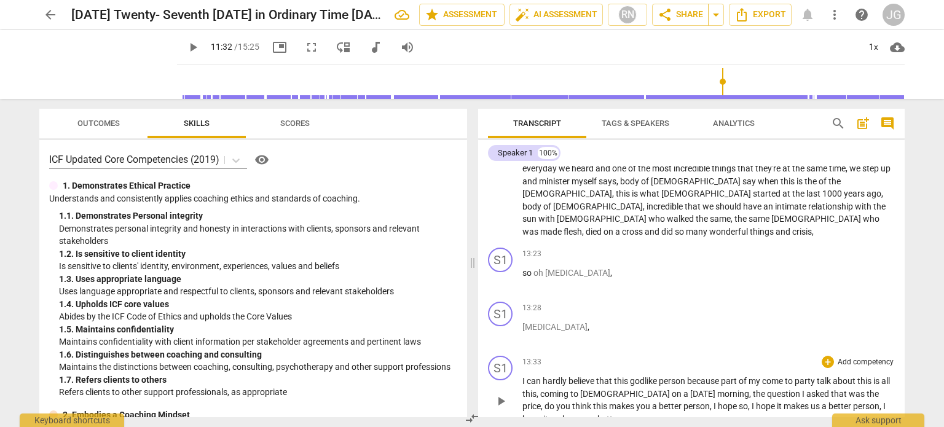
click at [522, 376] on span "I" at bounding box center [524, 381] width 4 height 10
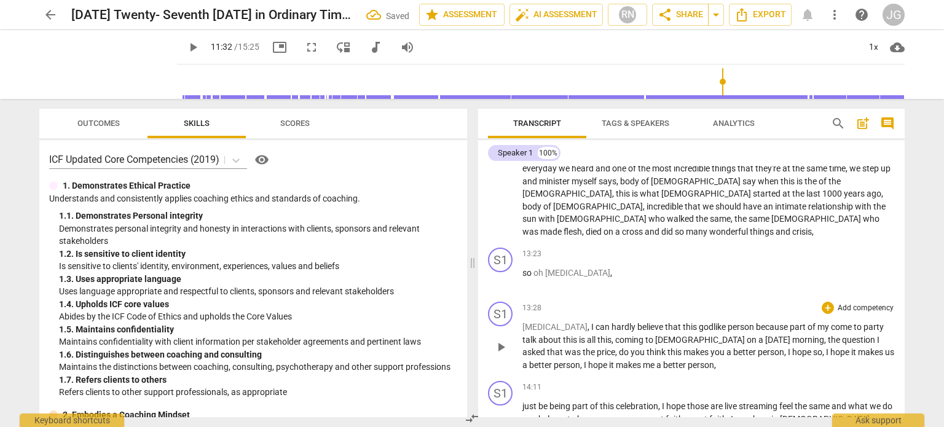
click at [522, 322] on span "[MEDICAL_DATA]" at bounding box center [554, 327] width 65 height 10
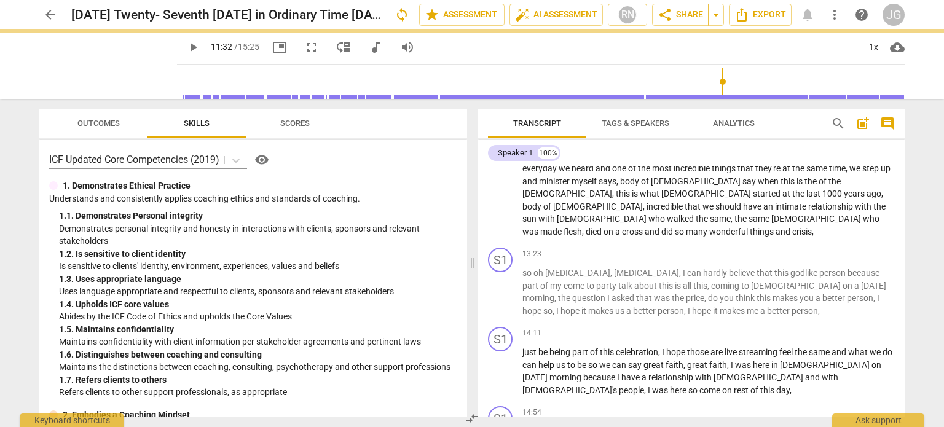
scroll to position [1693, 0]
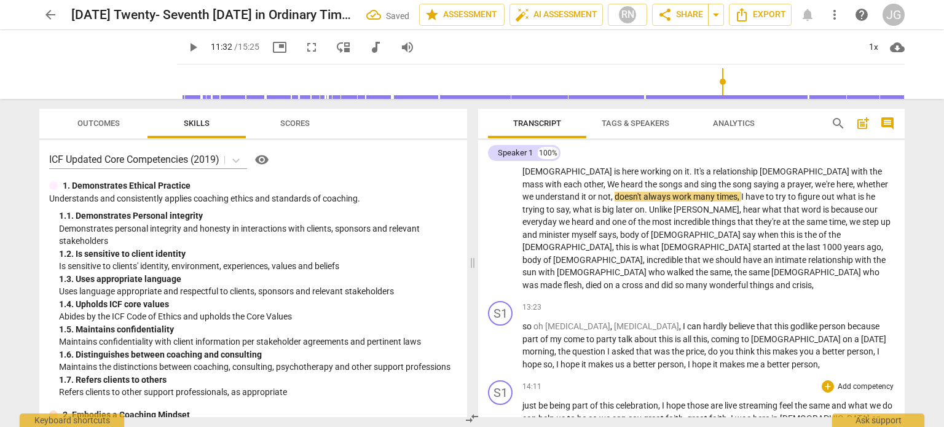
click at [522, 401] on span "just" at bounding box center [530, 406] width 16 height 10
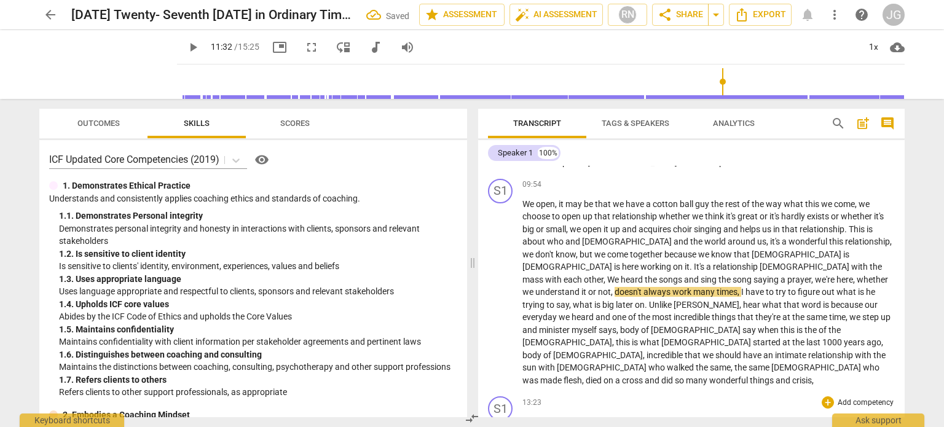
scroll to position [1537, 0]
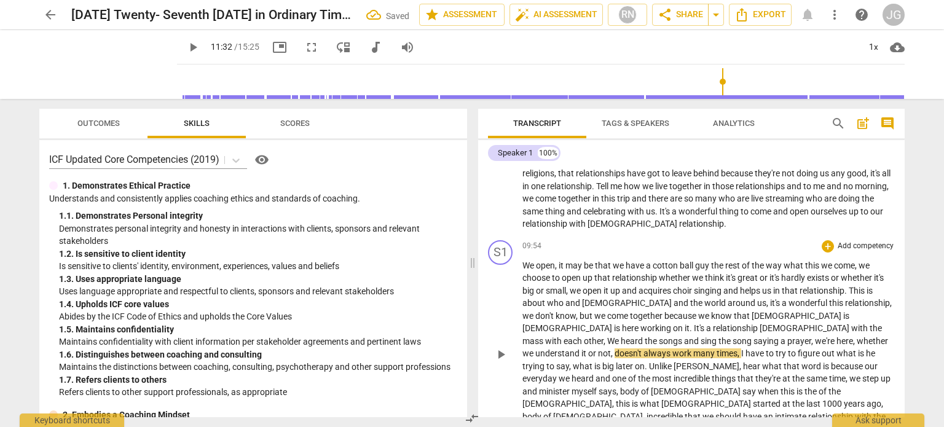
click at [581, 349] on span "understand" at bounding box center [558, 354] width 46 height 10
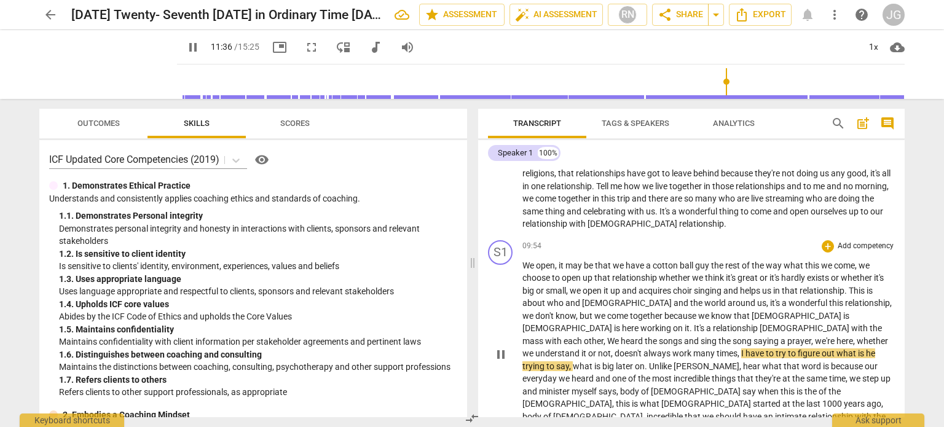
click at [644, 349] on span "doesn't" at bounding box center [629, 354] width 29 height 10
type input "697"
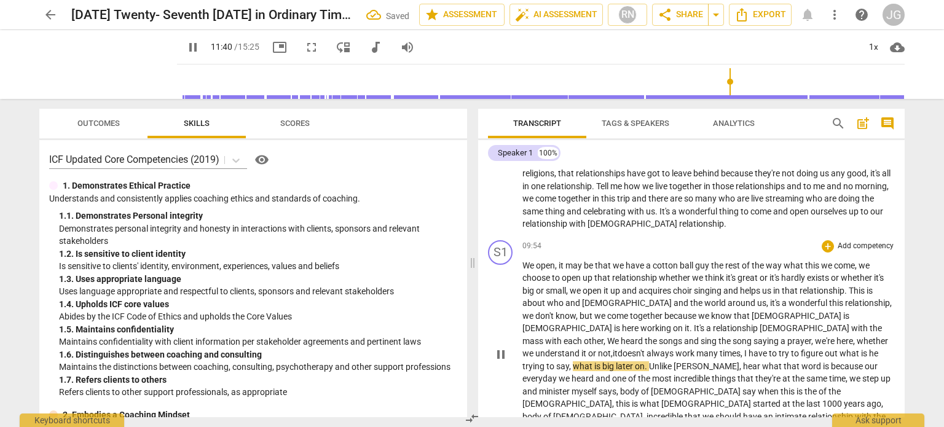
click at [696, 349] on span "work" at bounding box center [685, 354] width 21 height 10
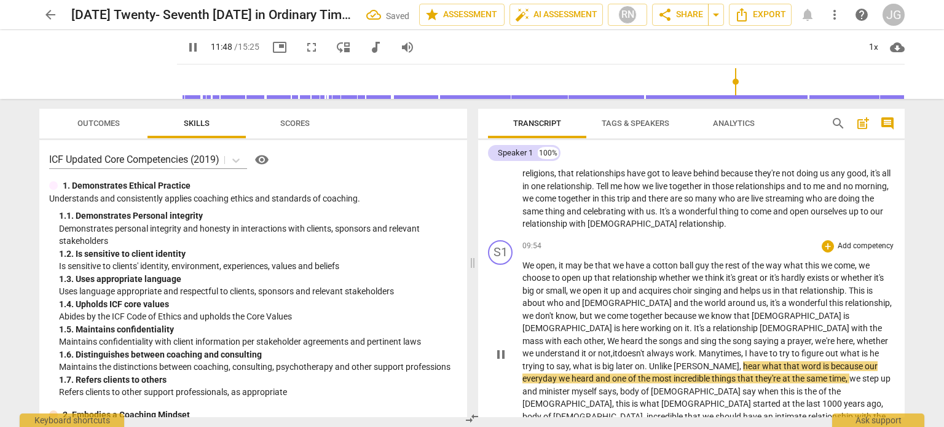
click at [762, 361] on span "hear" at bounding box center [752, 366] width 19 height 10
click at [840, 349] on span "what" at bounding box center [851, 354] width 22 height 10
click at [566, 279] on p "We open , it may be that we have a cotton ball guy the rest of the way what thi…" at bounding box center [708, 353] width 372 height 189
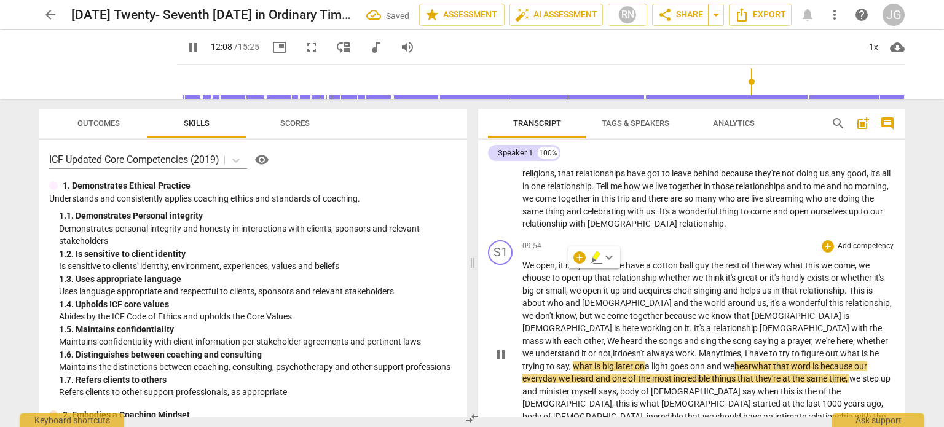
click at [857, 336] on span "whether" at bounding box center [872, 341] width 31 height 10
click at [616, 361] on span "big" at bounding box center [609, 366] width 14 height 10
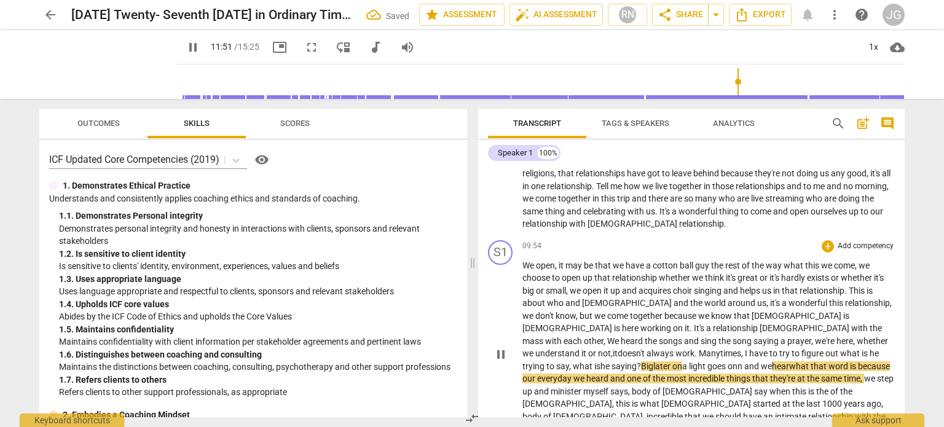
click at [653, 361] on span "Big" at bounding box center [647, 366] width 12 height 10
click at [791, 361] on span "a light goes onn and we" at bounding box center [746, 366] width 90 height 10
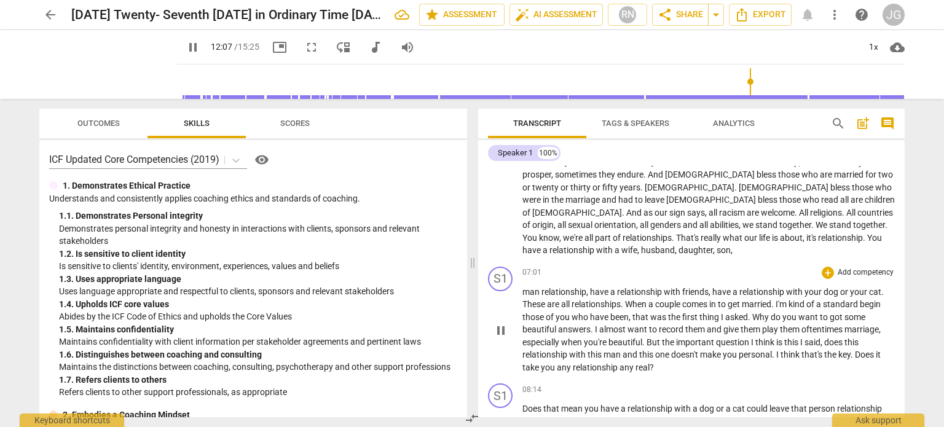
scroll to position [1229, 0]
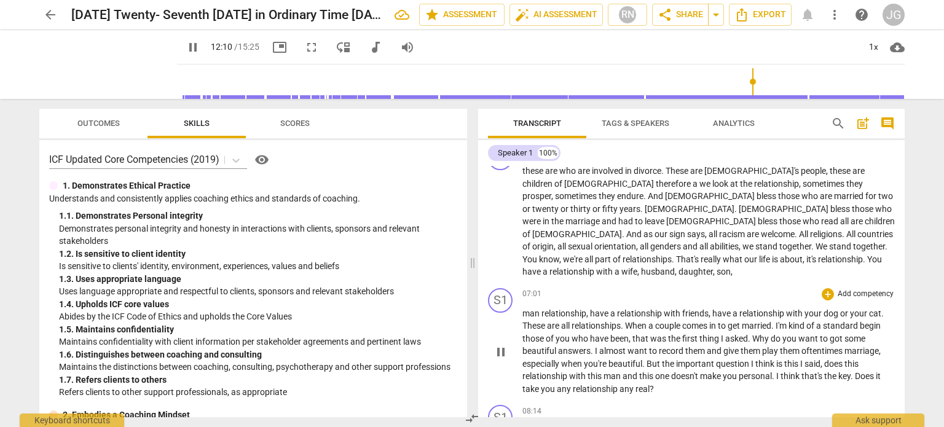
click at [522, 309] on span "man" at bounding box center [531, 314] width 19 height 10
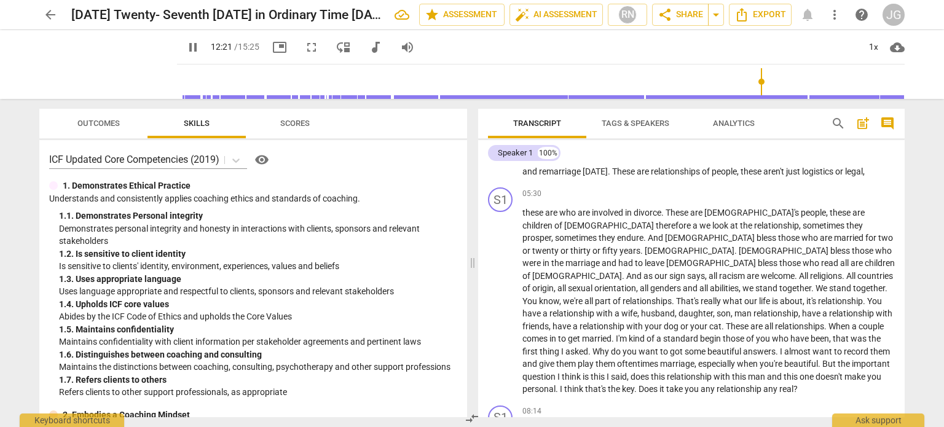
scroll to position [1647, 0]
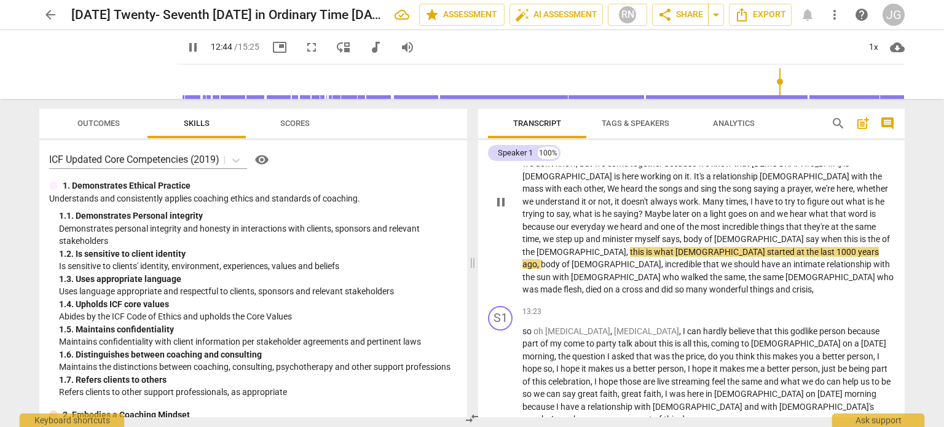
click at [626, 247] on span "," at bounding box center [628, 252] width 4 height 10
type input "765"
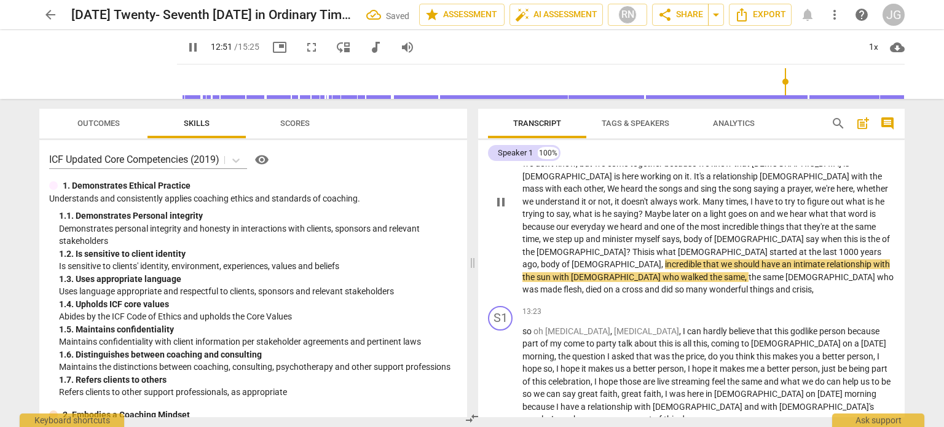
click at [823, 247] on span "last" at bounding box center [831, 252] width 16 height 10
click at [826, 247] on span "ast" at bounding box center [833, 252] width 14 height 10
click at [545, 259] on span "years" at bounding box center [533, 264] width 23 height 10
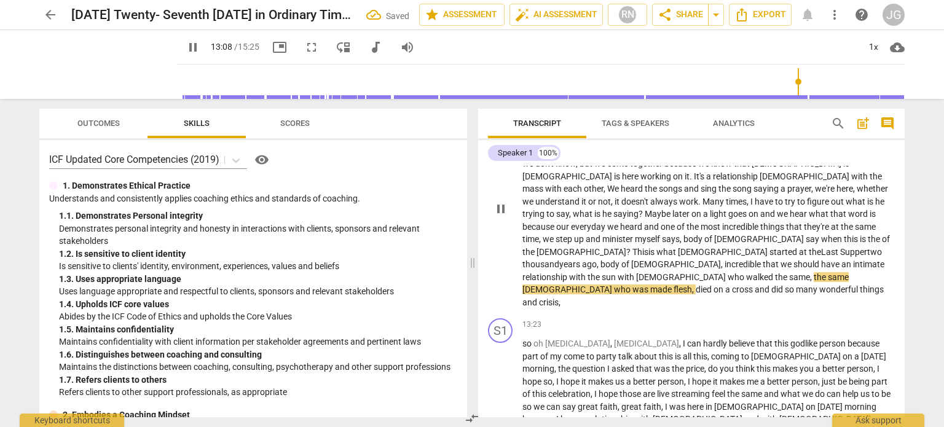
click at [565, 247] on span "[DEMOGRAPHIC_DATA]?" at bounding box center [584, 252] width 94 height 10
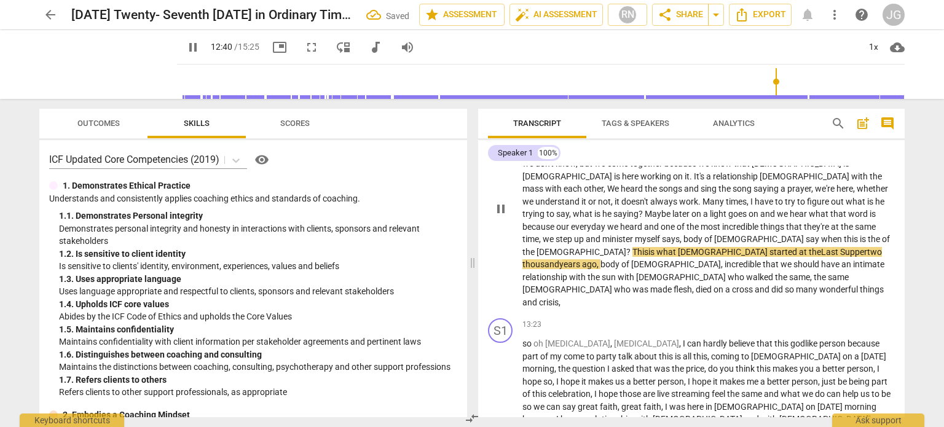
click at [621, 259] on span "body" at bounding box center [611, 264] width 21 height 10
click at [731, 259] on span "," at bounding box center [733, 264] width 4 height 10
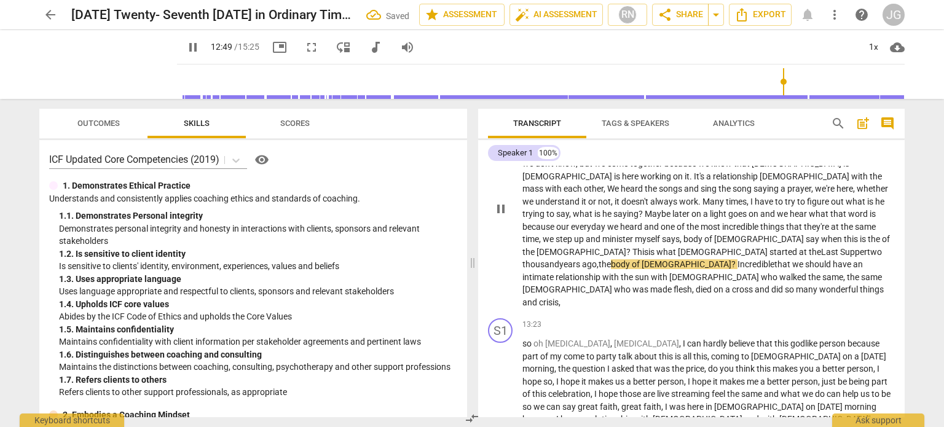
click at [651, 272] on span "sun" at bounding box center [643, 277] width 16 height 10
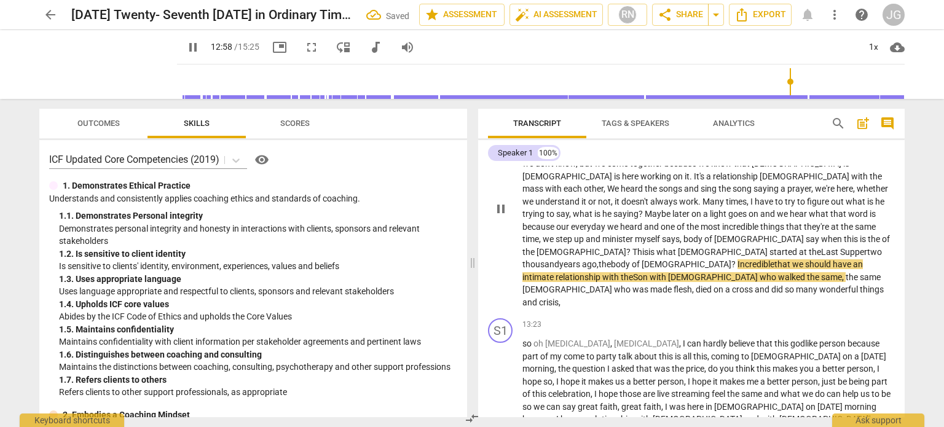
click at [668, 272] on span "[DEMOGRAPHIC_DATA]" at bounding box center [714, 277] width 92 height 10
click at [648, 272] on span at bounding box center [649, 277] width 2 height 10
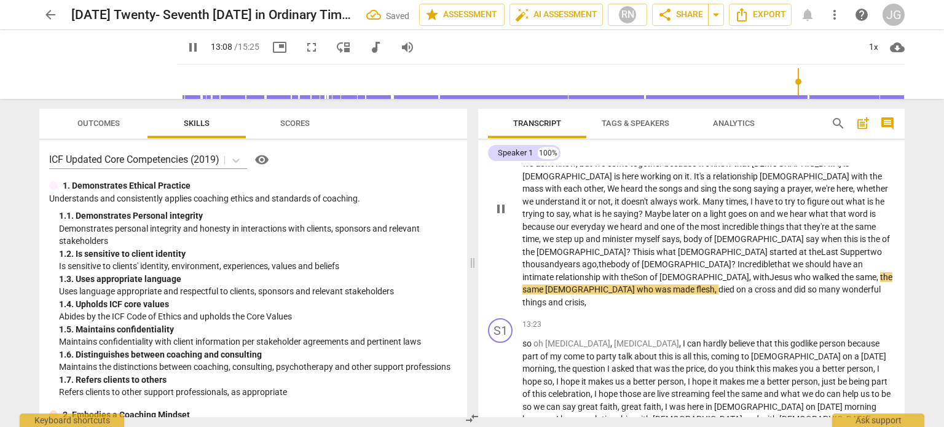
click at [856, 272] on span "same" at bounding box center [866, 277] width 21 height 10
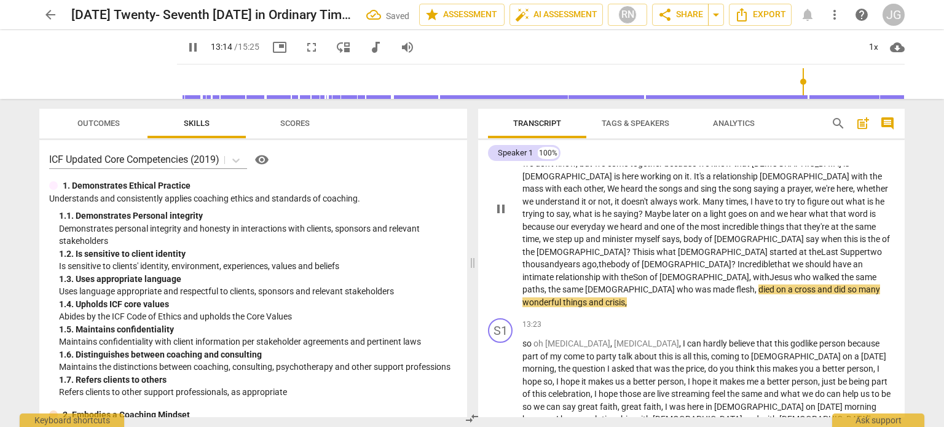
click at [776, 285] on span "died" at bounding box center [767, 290] width 18 height 10
click at [586, 297] on span "wonderful" at bounding box center [566, 302] width 41 height 10
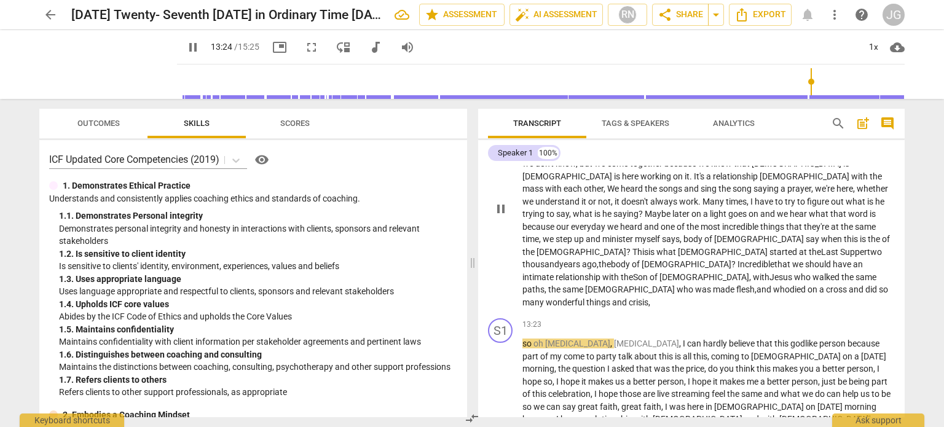
click at [629, 297] on span "and" at bounding box center [620, 302] width 17 height 10
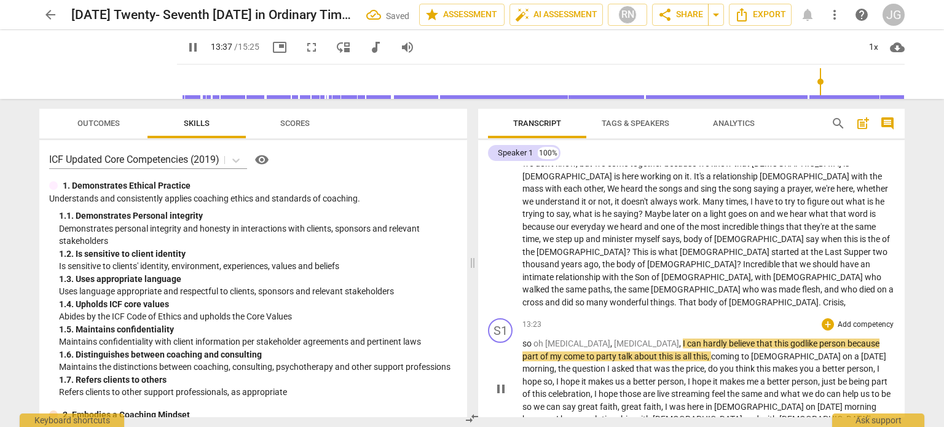
click at [549, 339] on span "[MEDICAL_DATA]" at bounding box center [577, 344] width 65 height 10
type input "818"
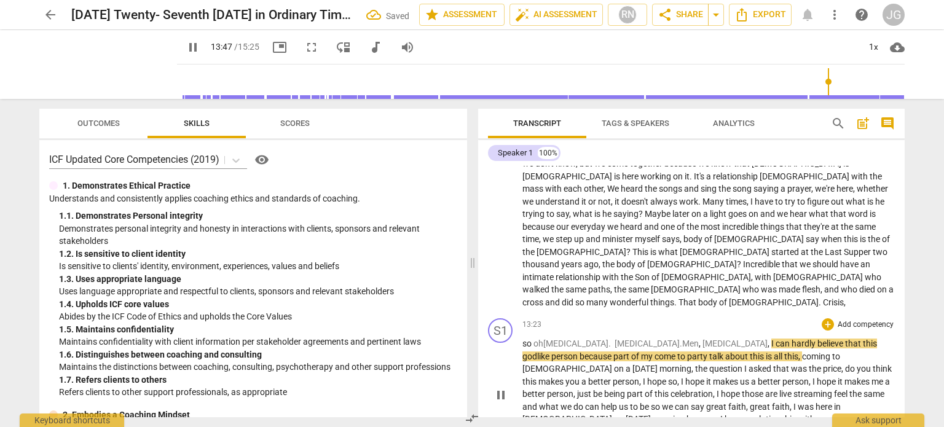
click at [768, 339] on span "," at bounding box center [770, 344] width 4 height 10
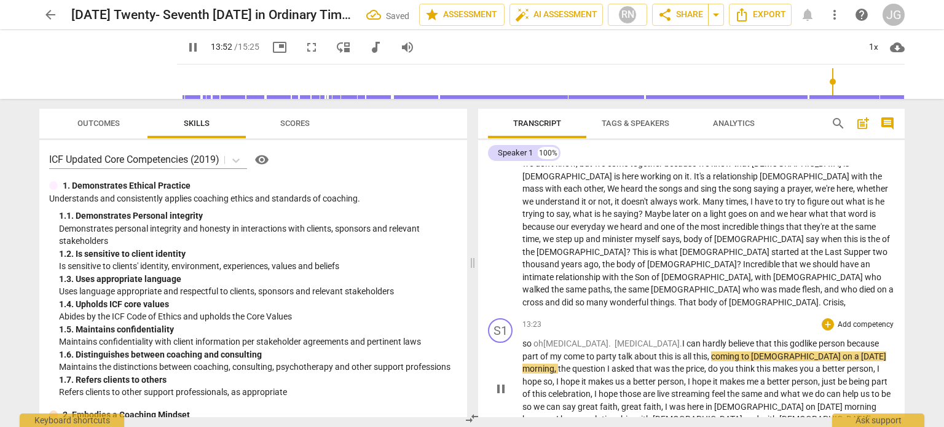
click at [549, 339] on span "oh [MEDICAL_DATA]. [MEDICAL_DATA]." at bounding box center [608, 344] width 149 height 10
click at [746, 221] on p "We open , it may be that we have a cotton ball guy the rest of the way what thi…" at bounding box center [708, 208] width 372 height 202
type input "835"
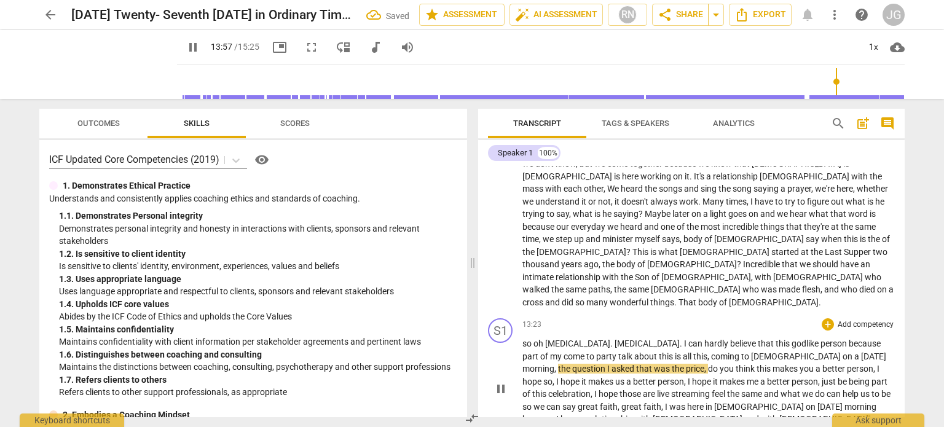
click at [545, 339] on span "[MEDICAL_DATA]" at bounding box center [577, 344] width 65 height 10
type input "838"
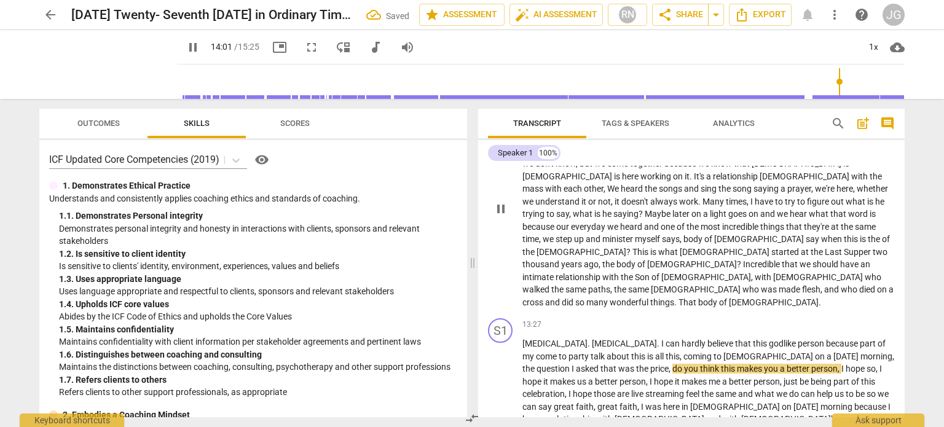
click at [610, 297] on span "wonderful" at bounding box center [630, 302] width 41 height 10
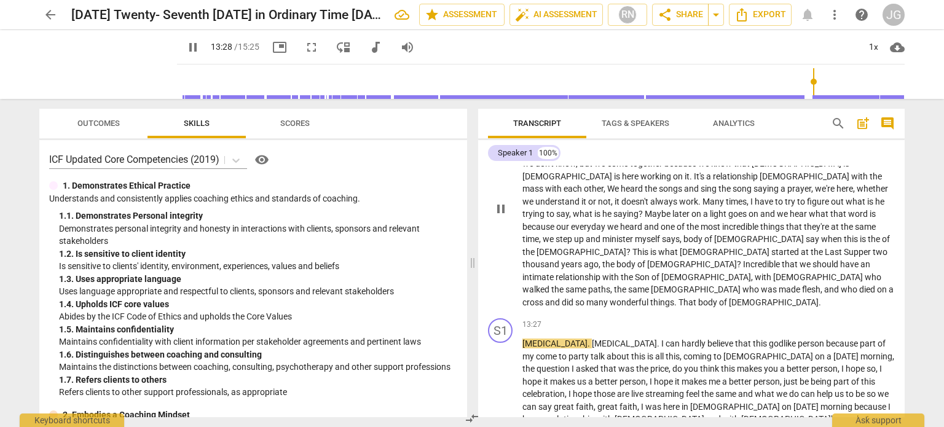
click at [698, 297] on span "body" at bounding box center [708, 302] width 21 height 10
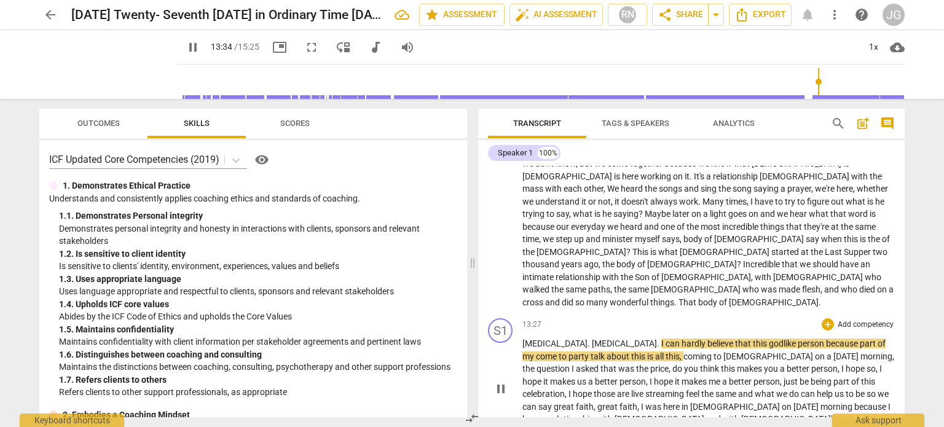
click at [657, 339] on span "." at bounding box center [659, 344] width 4 height 10
type input "818"
drag, startPoint x: 559, startPoint y: 274, endPoint x: 544, endPoint y: 273, distance: 15.4
click at [544, 337] on p "[MEDICAL_DATA] . [MEDICAL_DATA] .[MEDICAL_DATA]. I can hardly believe that this…" at bounding box center [708, 387] width 372 height 101
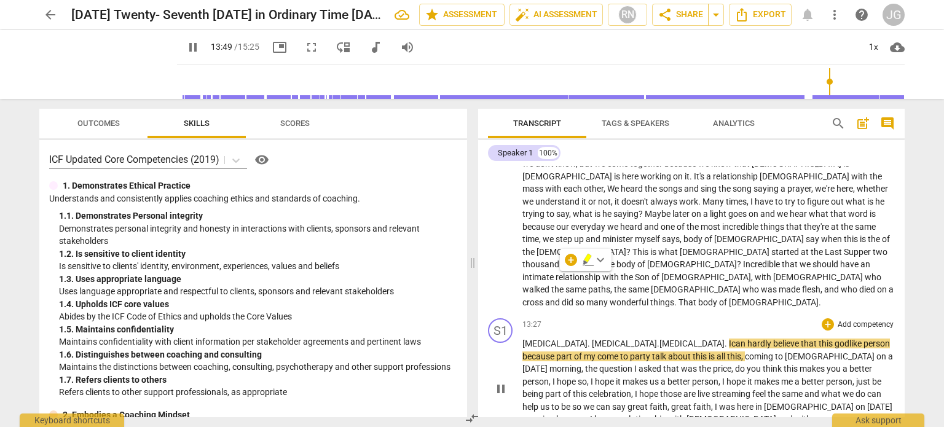
click at [556, 352] on span "because" at bounding box center [539, 357] width 34 height 10
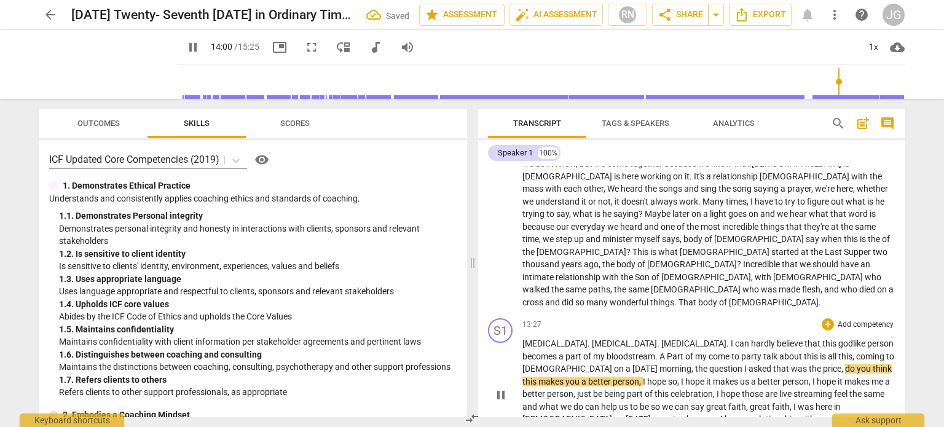
click at [659, 318] on div "13:27 + Add competency keyboard_arrow_right [MEDICAL_DATA] . [MEDICAL_DATA] . […" at bounding box center [708, 384] width 372 height 133
click at [777, 339] on span "believe" at bounding box center [791, 344] width 28 height 10
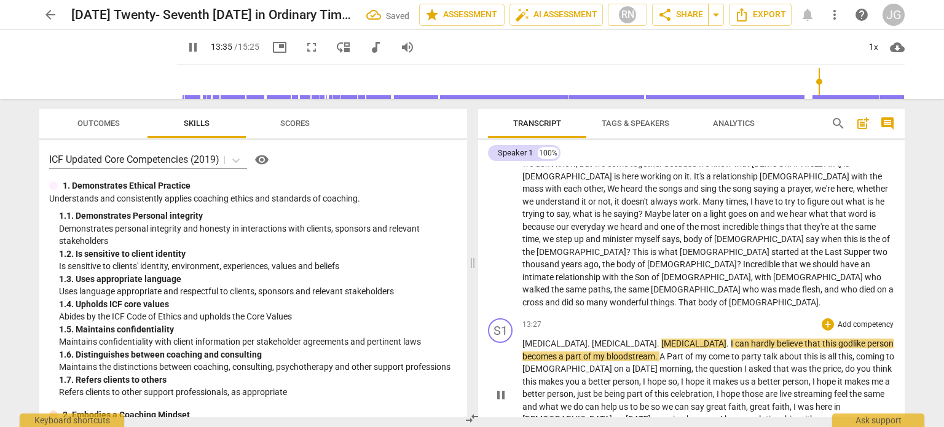
click at [667, 352] on span "Part" at bounding box center [676, 357] width 18 height 10
type input "816"
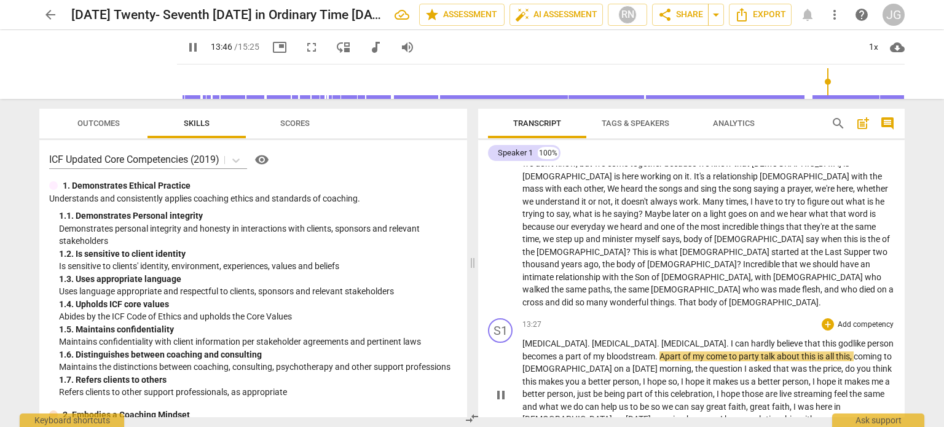
click at [660, 352] on span "A p" at bounding box center [665, 357] width 10 height 10
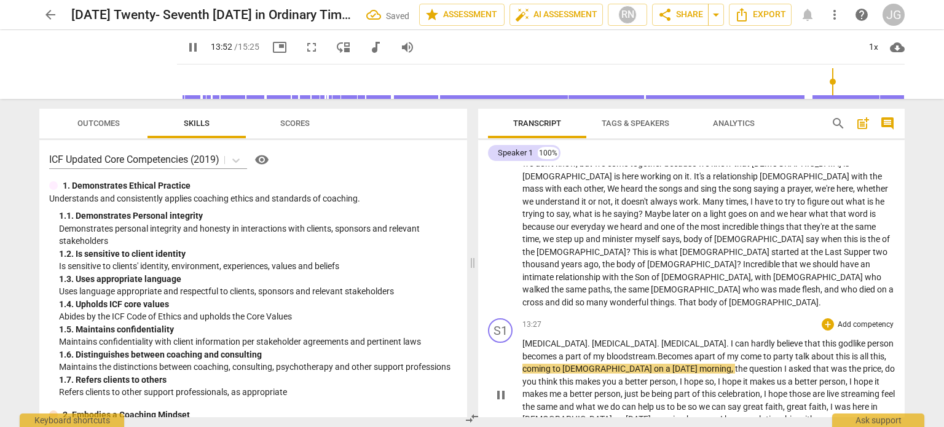
click at [727, 352] on span "my" at bounding box center [734, 357] width 14 height 10
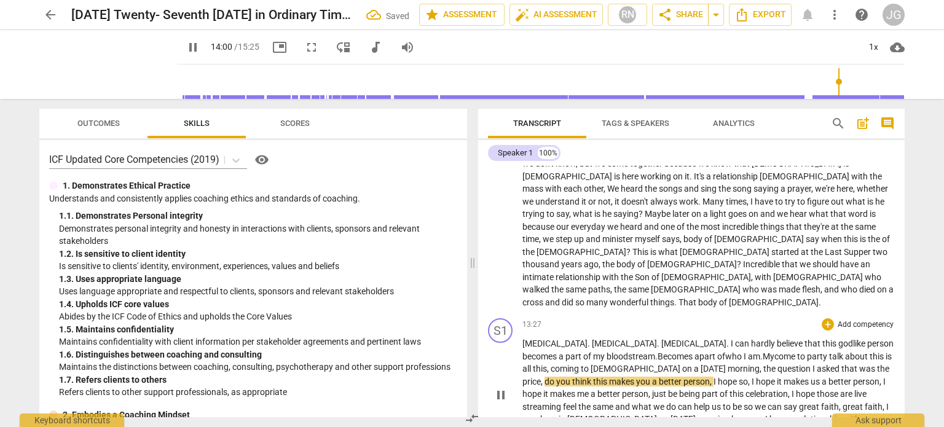
click at [701, 364] on span "[DATE]" at bounding box center [714, 369] width 27 height 10
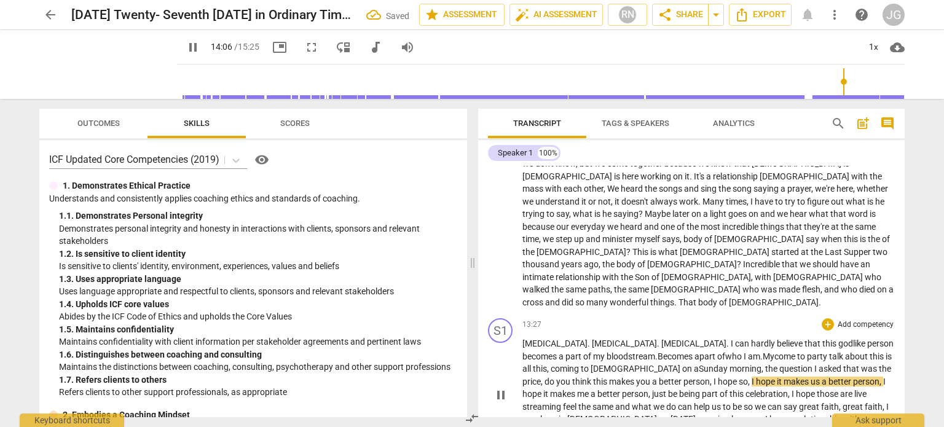
click at [694, 364] on span "aS" at bounding box center [699, 369] width 10 height 10
click at [863, 364] on span "was" at bounding box center [872, 369] width 18 height 10
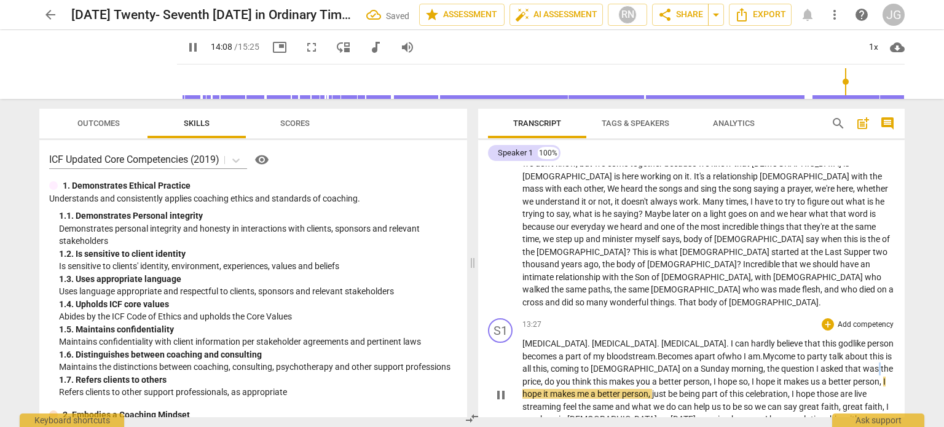
click at [863, 364] on span "was" at bounding box center [872, 369] width 18 height 10
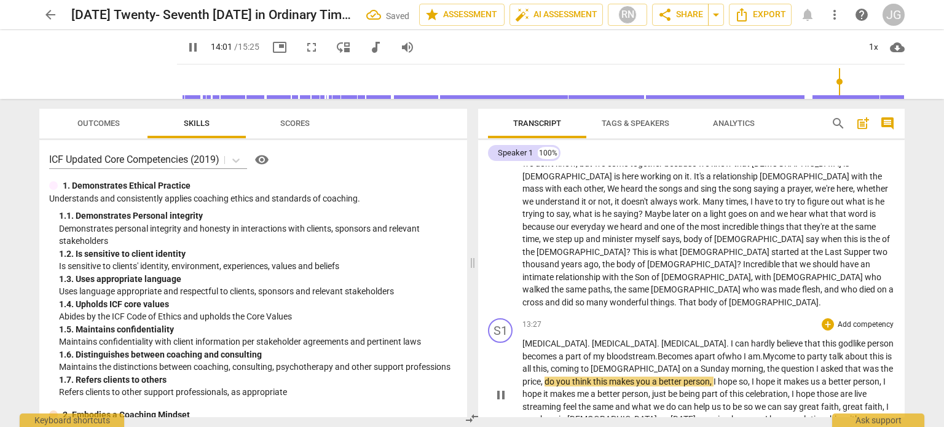
click at [767, 364] on span "the" at bounding box center [774, 369] width 14 height 10
click at [545, 377] on span "," at bounding box center [543, 382] width 4 height 10
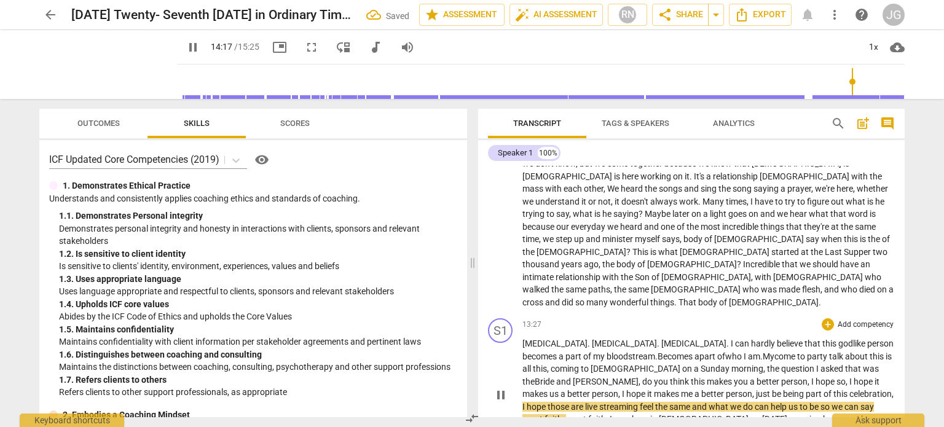
click at [622, 389] on span "," at bounding box center [620, 394] width 4 height 10
click at [762, 414] on span "[DATE]" at bounding box center [775, 419] width 27 height 10
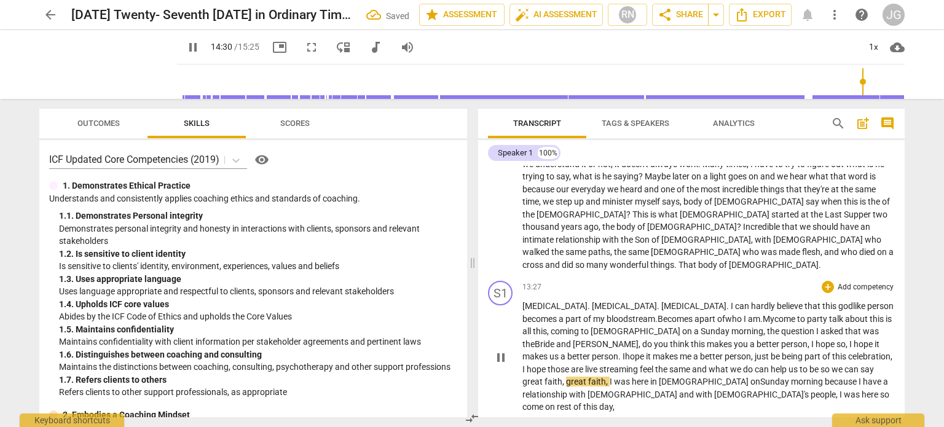
scroll to position [1705, 0]
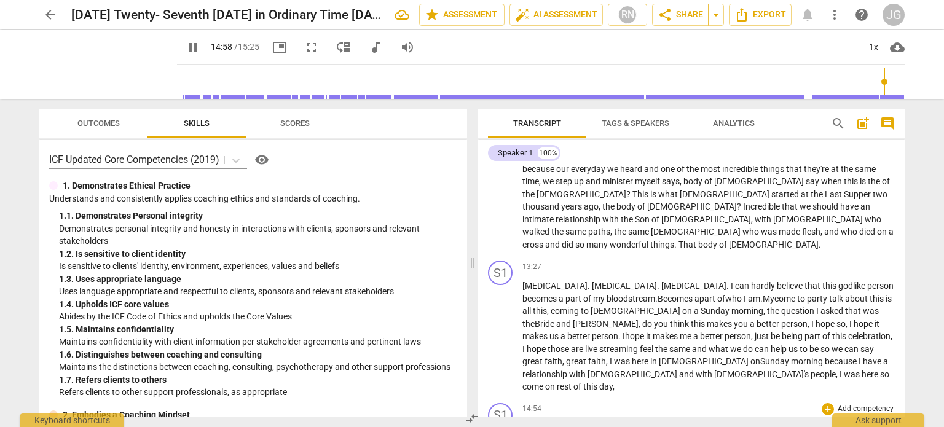
click at [556, 423] on span "," at bounding box center [558, 428] width 4 height 10
type input "899"
click at [599, 423] on span "come" at bounding box center [587, 428] width 23 height 10
click at [615, 423] on span "," at bounding box center [614, 428] width 4 height 10
click at [642, 423] on span "," at bounding box center [641, 428] width 4 height 10
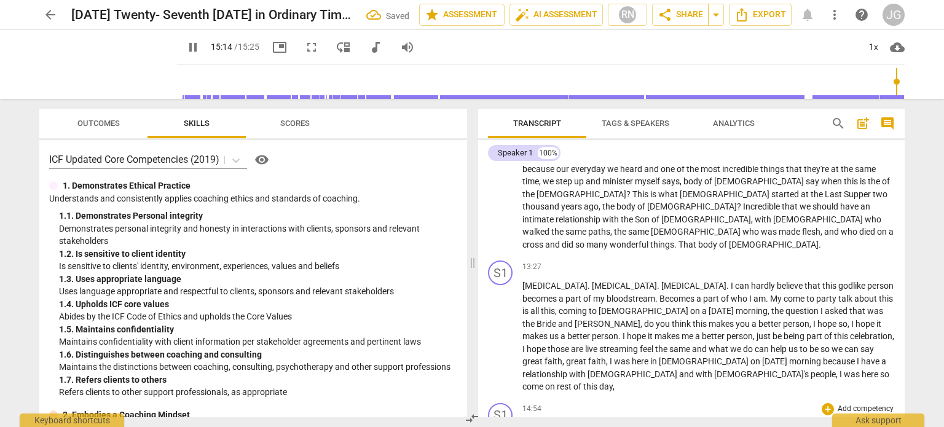
click at [706, 423] on span "," at bounding box center [704, 428] width 4 height 10
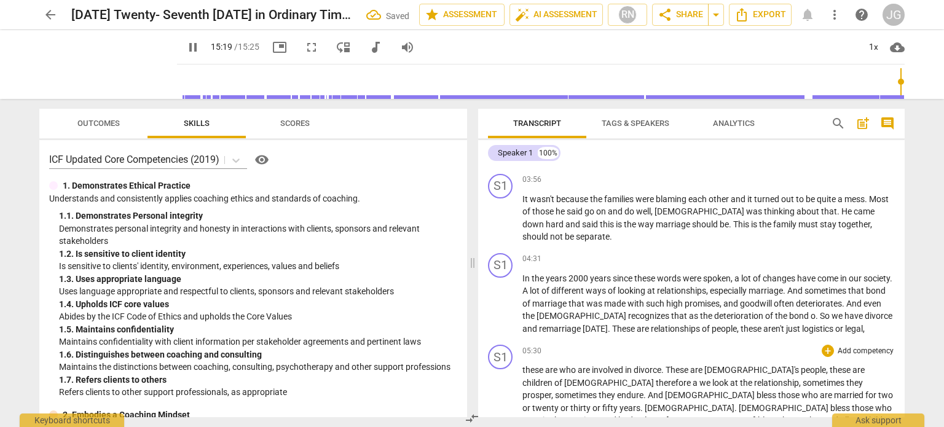
scroll to position [1029, 0]
click at [186, 46] on span "pause" at bounding box center [193, 47] width 15 height 15
type input "921"
click at [49, 12] on span "arrow_back" at bounding box center [50, 14] width 15 height 15
